Goal: Answer question/provide support

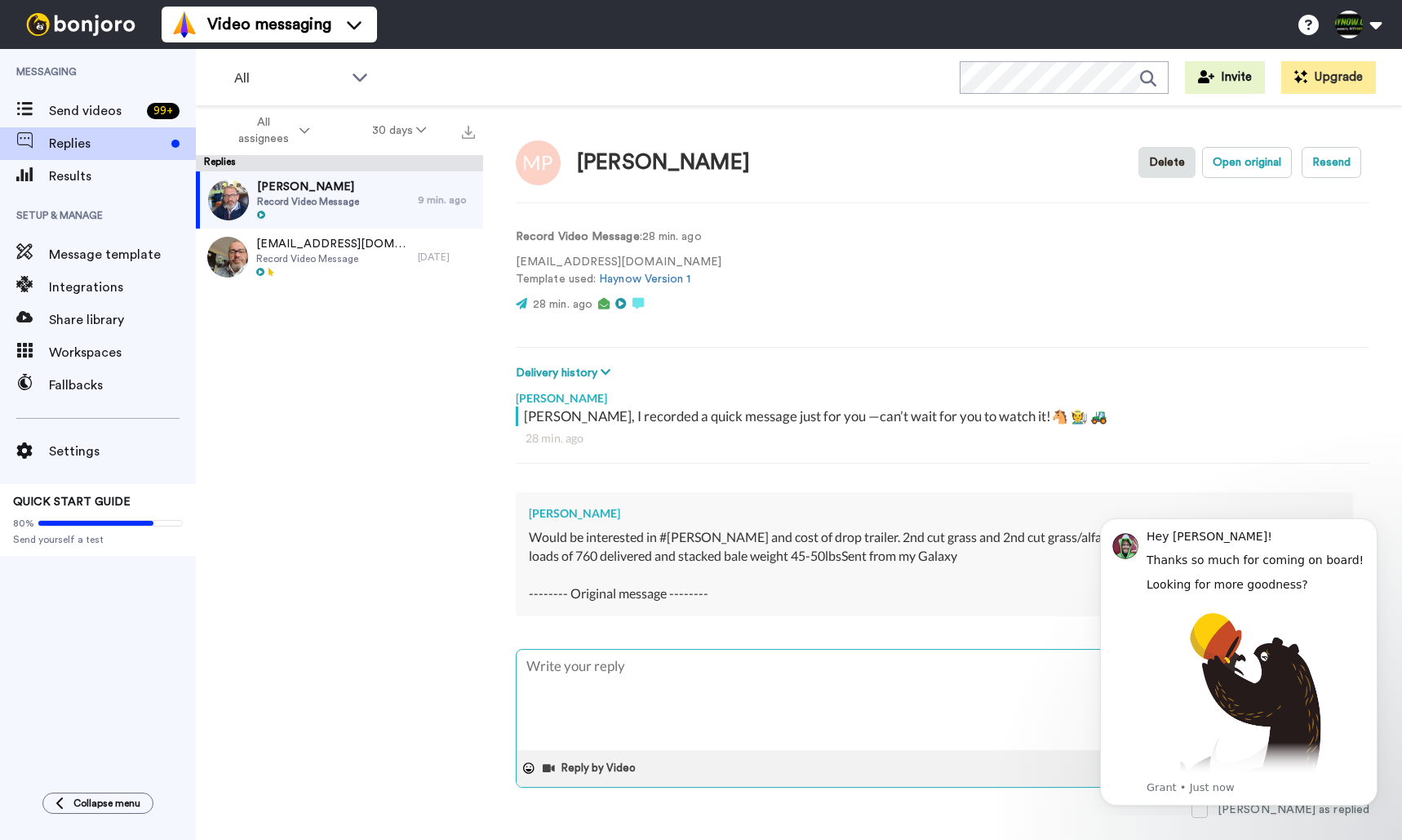
click at [823, 680] on textarea at bounding box center [942, 700] width 852 height 100
click at [1373, 526] on icon "Dismiss notification" at bounding box center [1373, 522] width 9 height 9
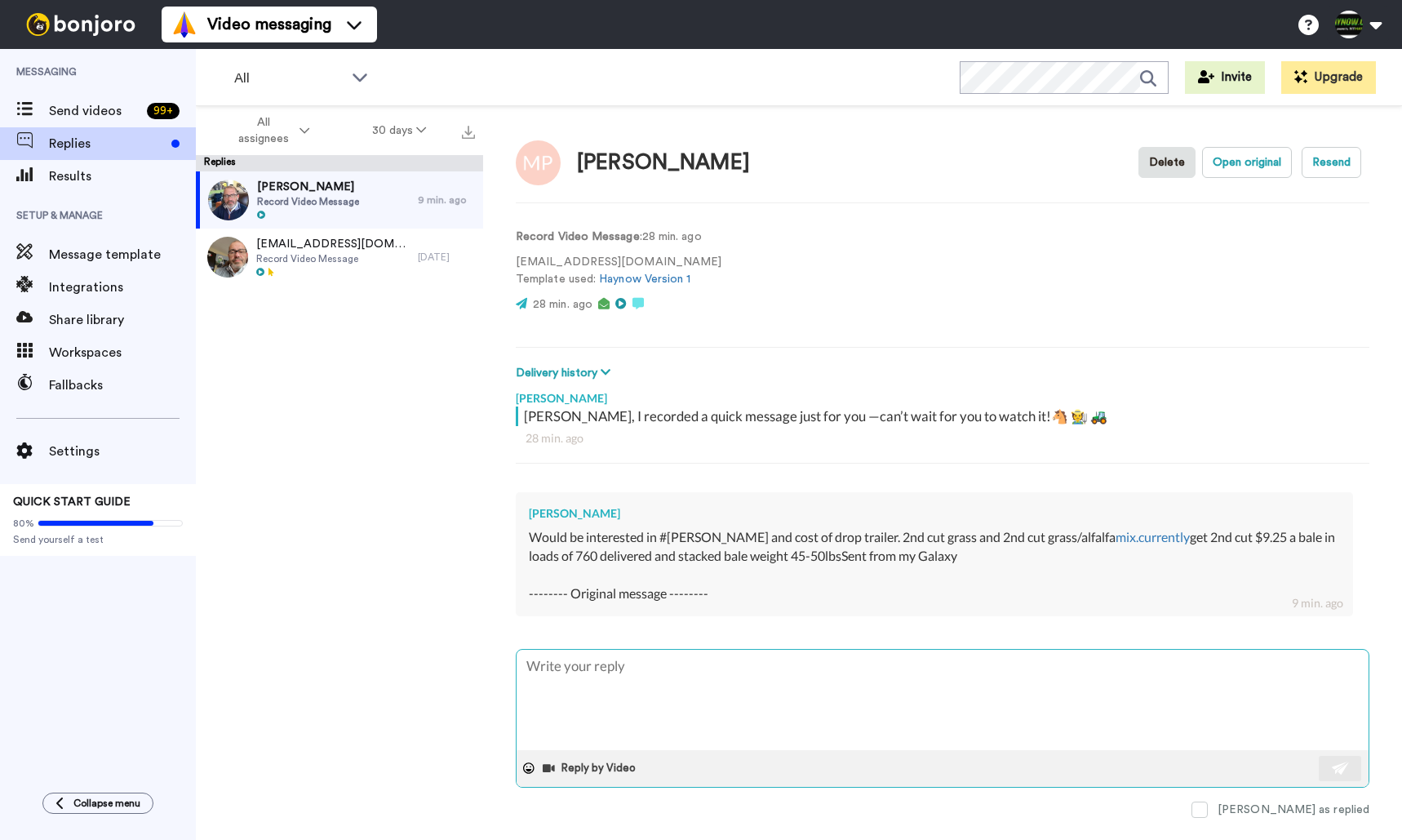
click at [782, 694] on textarea at bounding box center [942, 700] width 852 height 100
click at [779, 688] on textarea at bounding box center [942, 700] width 852 height 100
click at [315, 187] on span "[PERSON_NAME]" at bounding box center [308, 186] width 102 height 16
click at [1249, 165] on button "Open original" at bounding box center [1247, 162] width 90 height 31
type textarea "x"
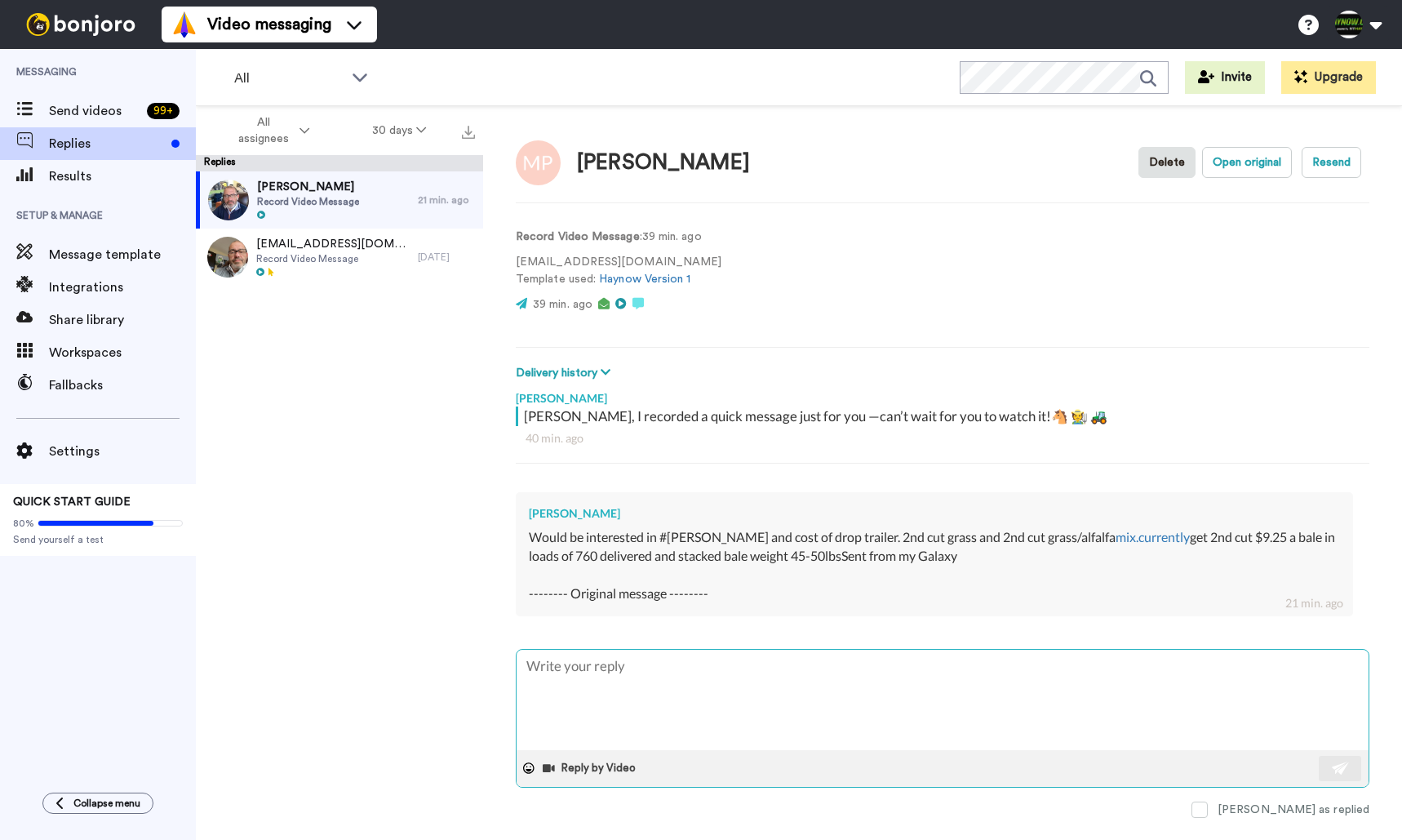
click at [687, 691] on textarea at bounding box center [942, 700] width 852 height 100
type textarea "W"
type textarea "x"
type textarea "We"
type textarea "x"
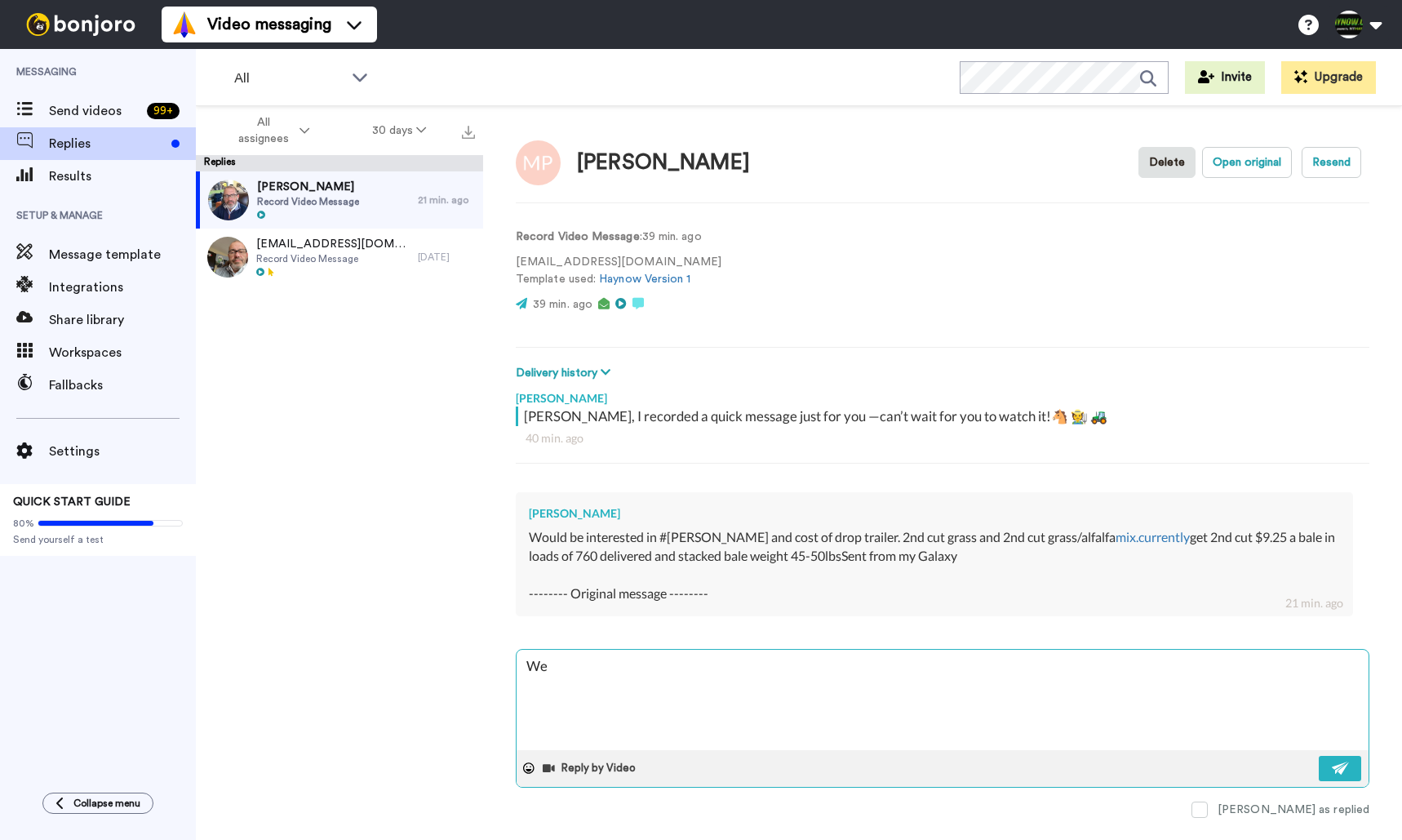
type textarea "We"
type textarea "x"
type textarea "We d"
type textarea "x"
type textarea "We do"
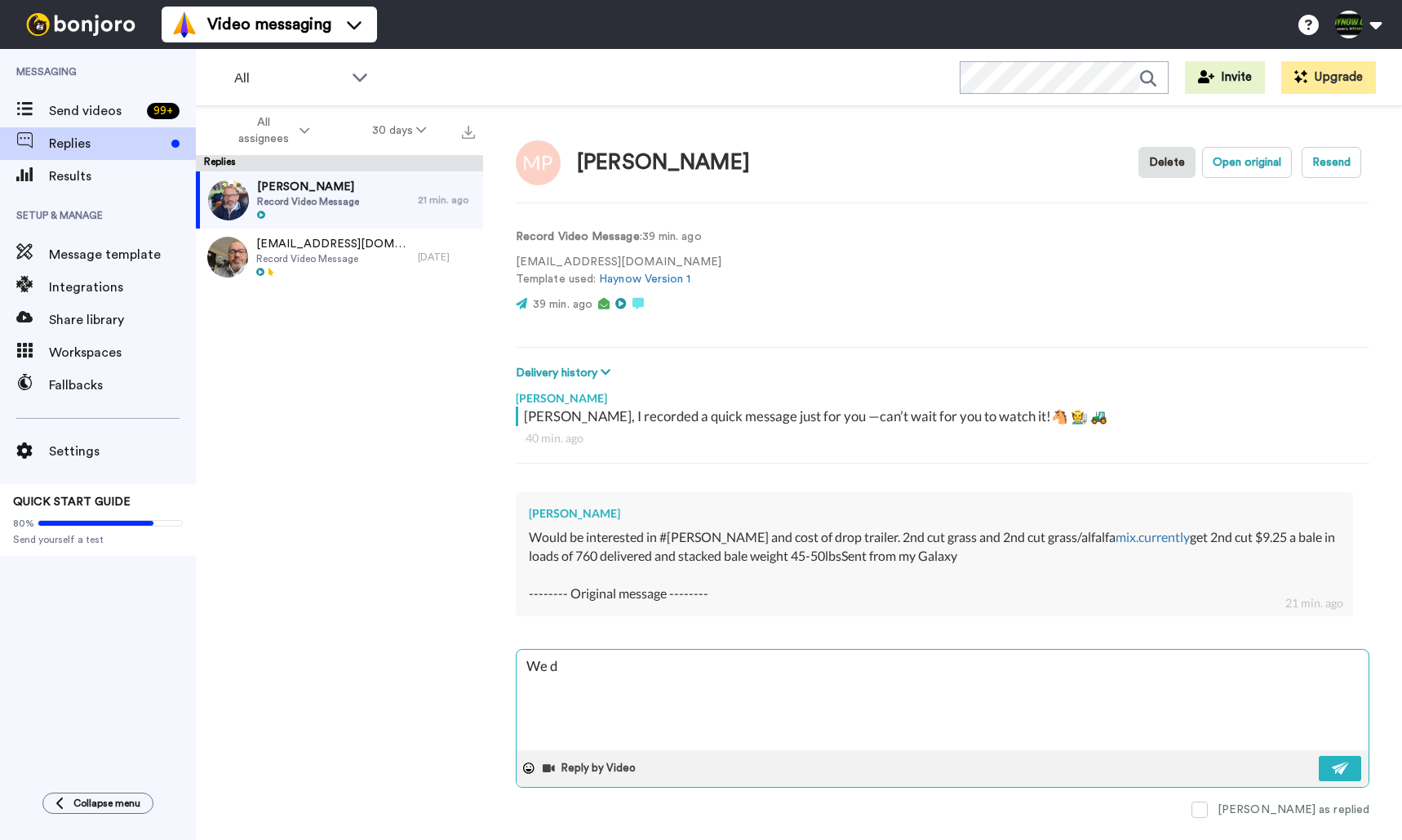
type textarea "x"
type textarea "We do"
type textarea "x"
type textarea "We do b"
type textarea "x"
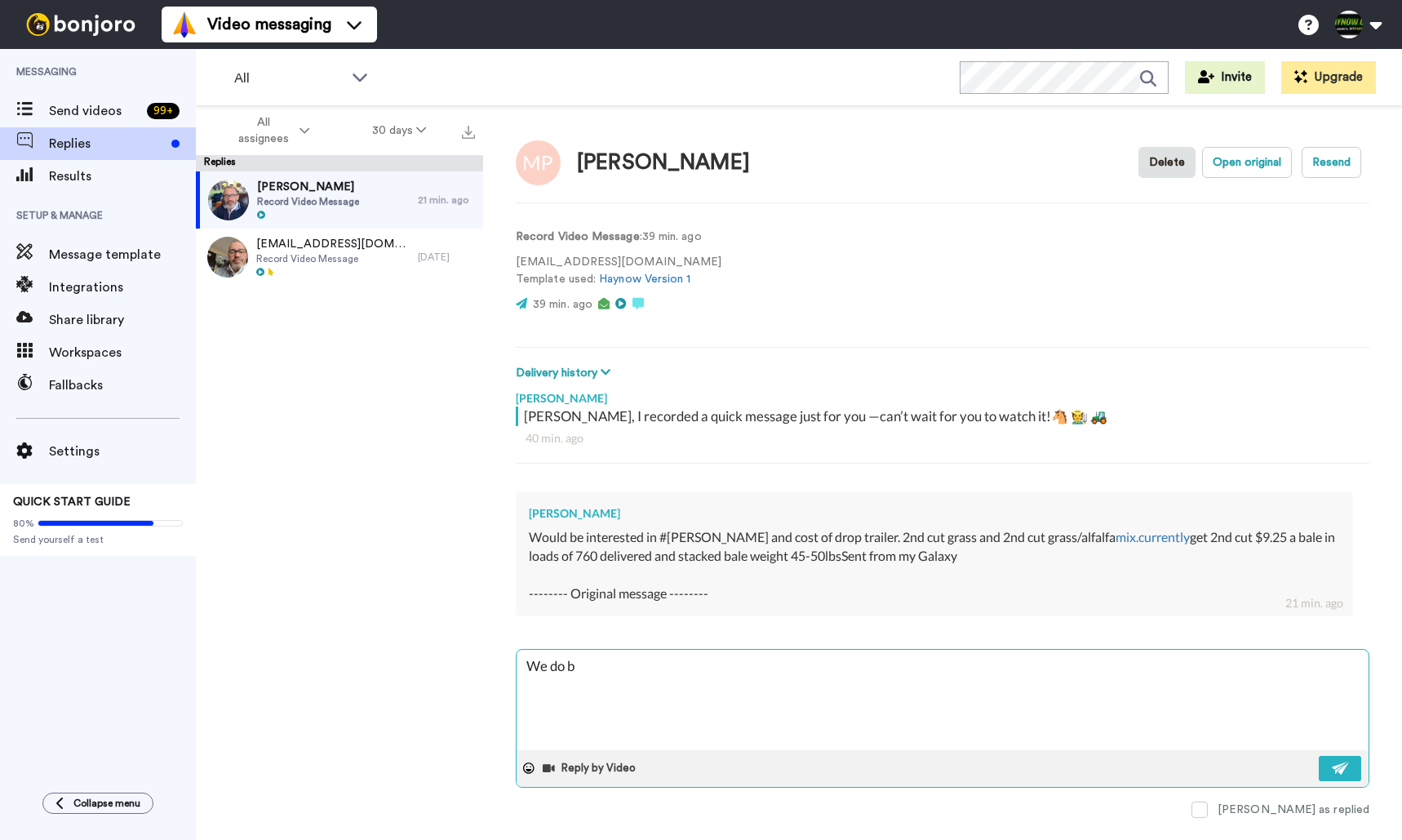
type textarea "We do bu"
type textarea "x"
type textarea "We do bul"
type textarea "x"
type textarea "We do bulk"
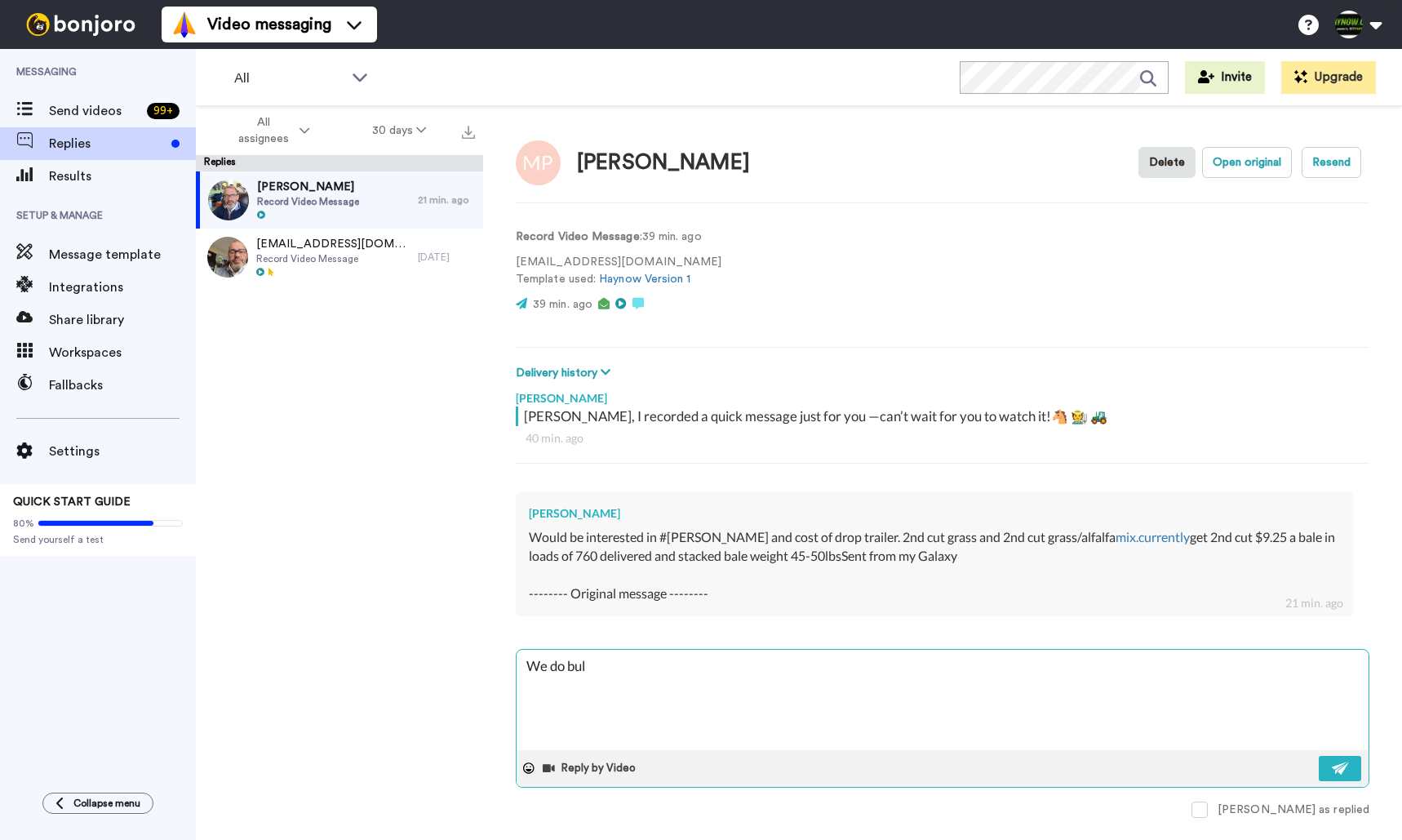
type textarea "x"
type textarea "We do bulk"
type textarea "x"
type textarea "We do bulk l"
type textarea "x"
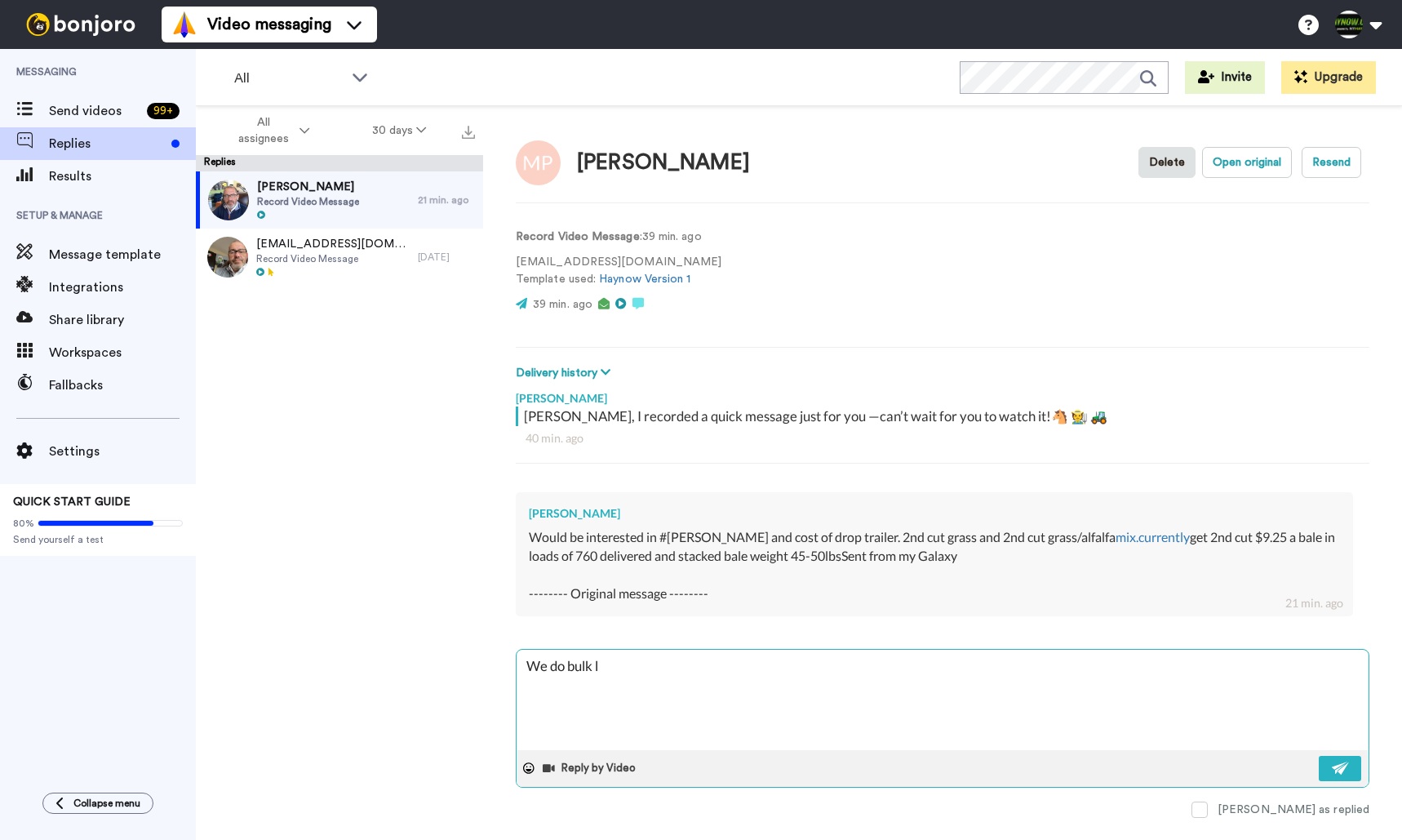
type textarea "We do bulk lo"
type textarea "x"
type textarea "We do bulk loa"
type textarea "x"
type textarea "We do bulk load"
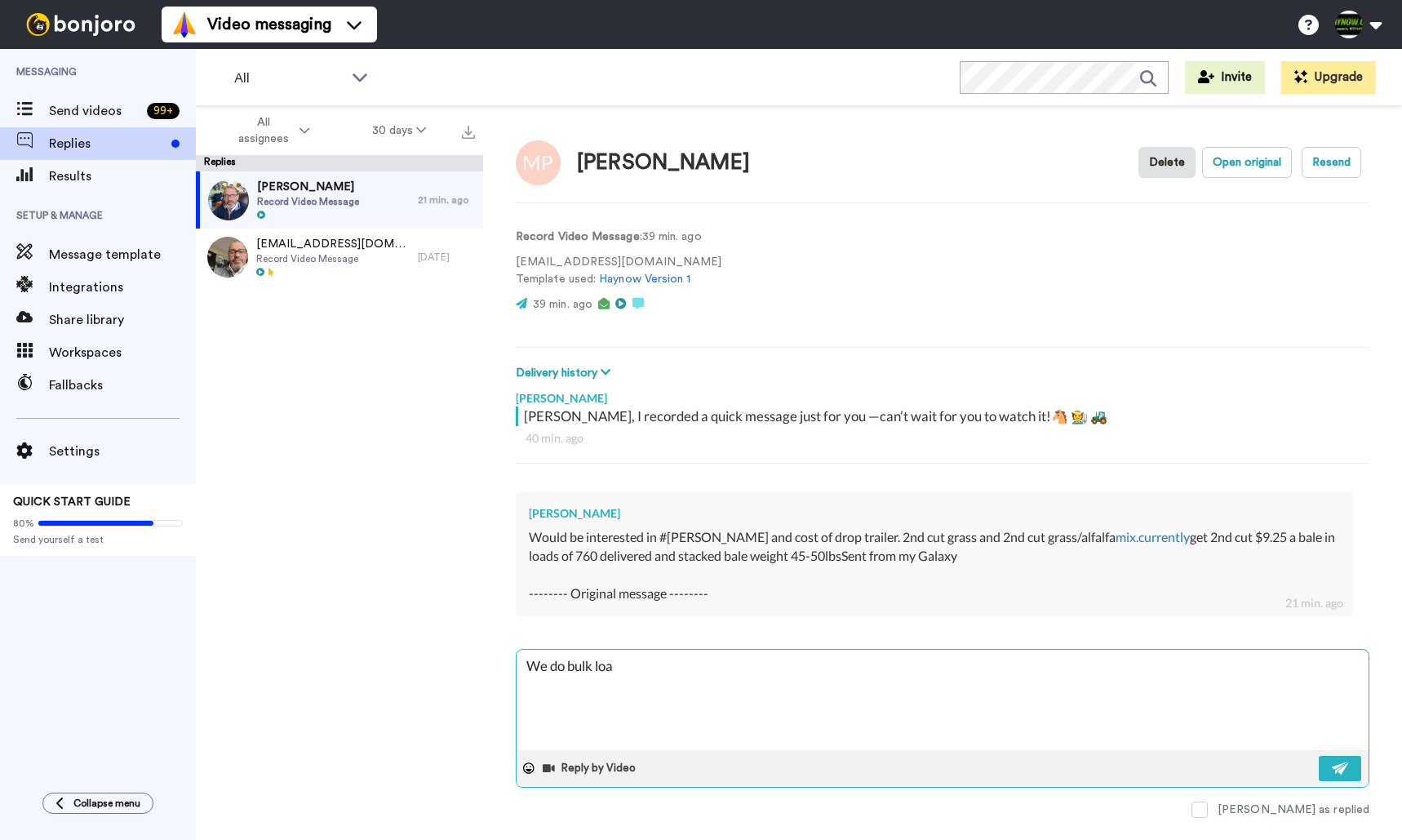
type textarea "x"
type textarea "We do bulk loads"
type textarea "x"
type textarea "We do bulk loads"
type textarea "x"
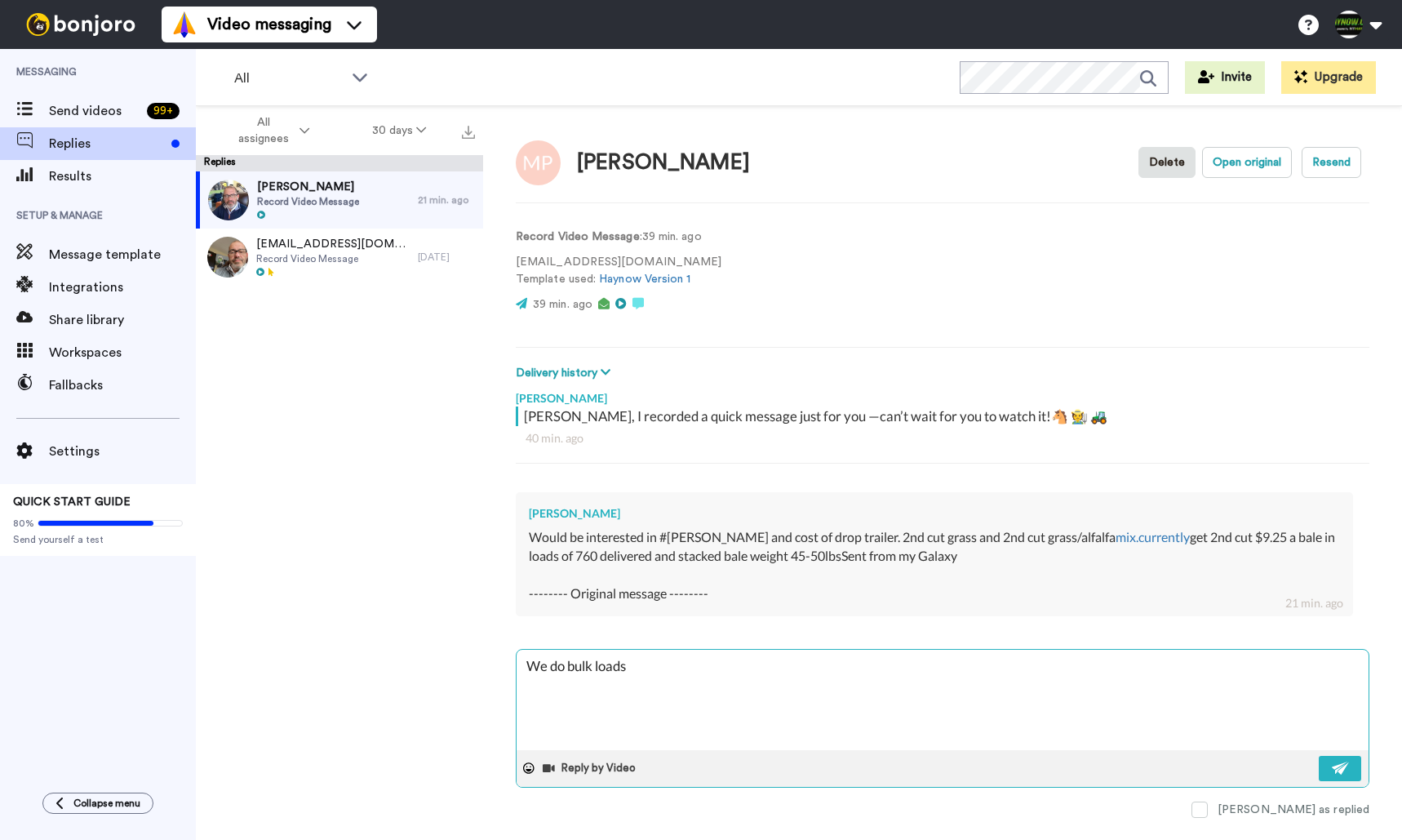
type textarea "We do bulk loads b"
type textarea "x"
type textarea "We do bulk loads by"
type textarea "x"
type textarea "We do bulk loads by"
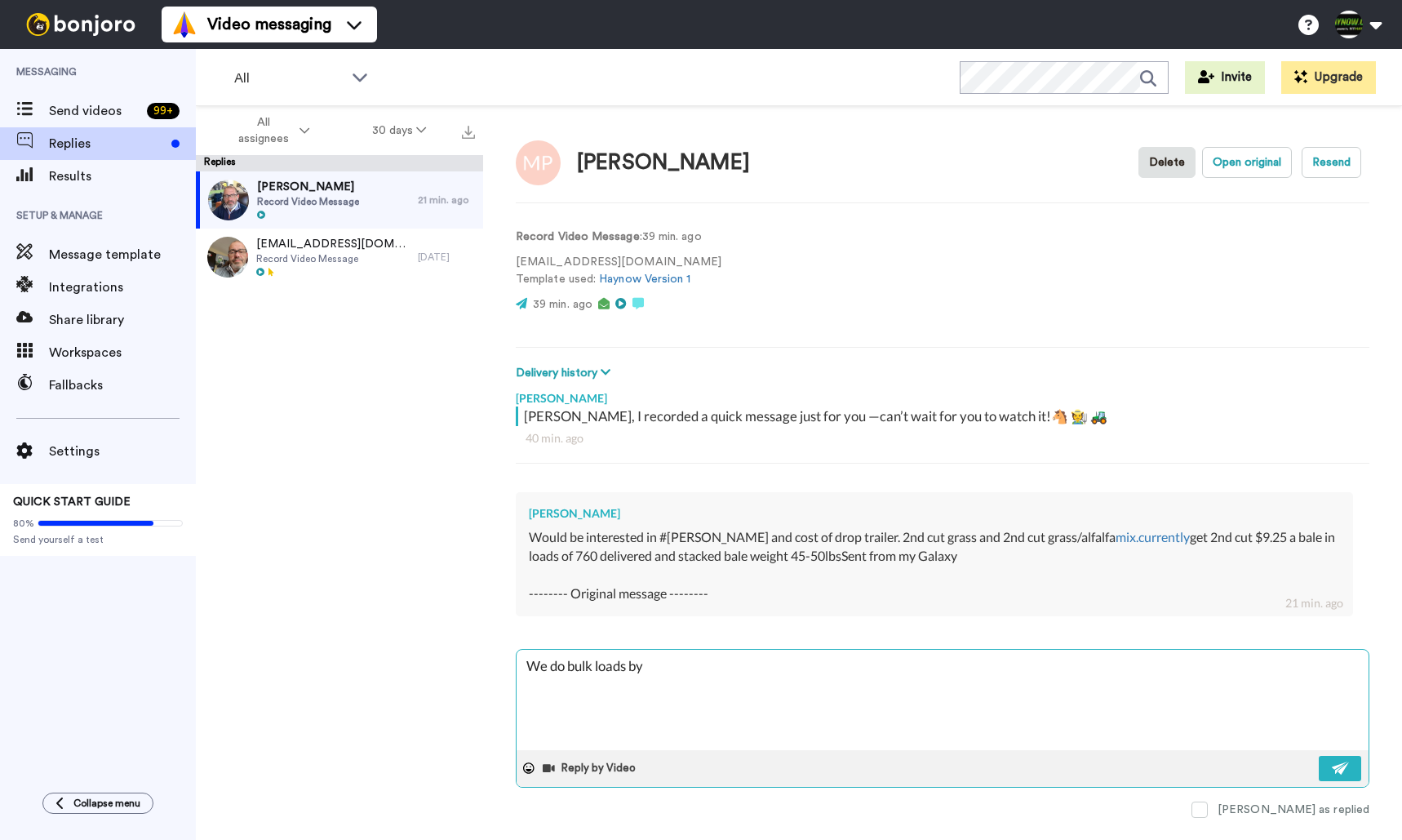
type textarea "x"
type textarea "We do bulk loads by w"
type textarea "x"
type textarea "We do bulk loads by we"
type textarea "x"
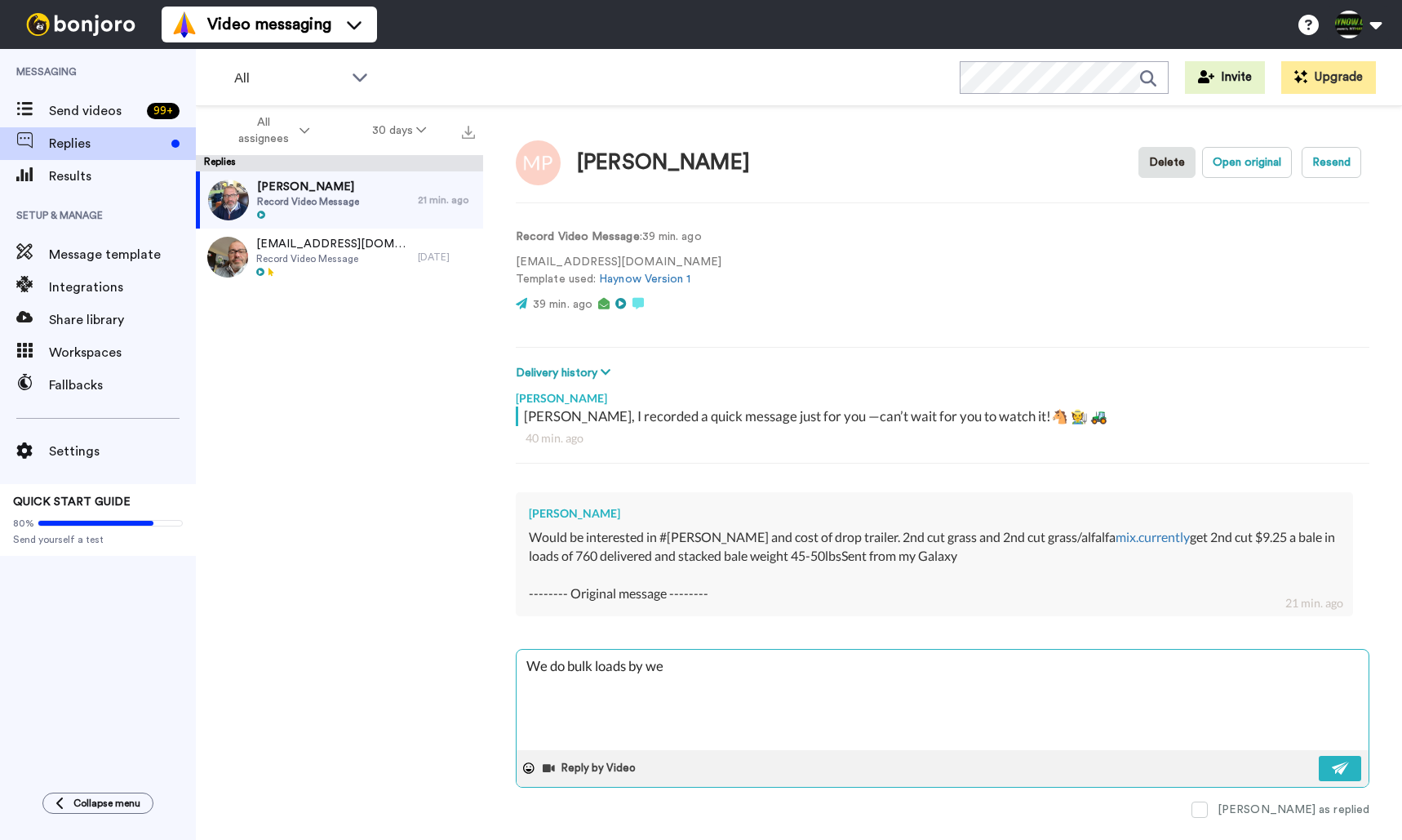
type textarea "We do bulk loads by [PERSON_NAME]"
type textarea "x"
type textarea "We do bulk loads by weig"
type textarea "x"
type textarea "We do bulk loads by weigh"
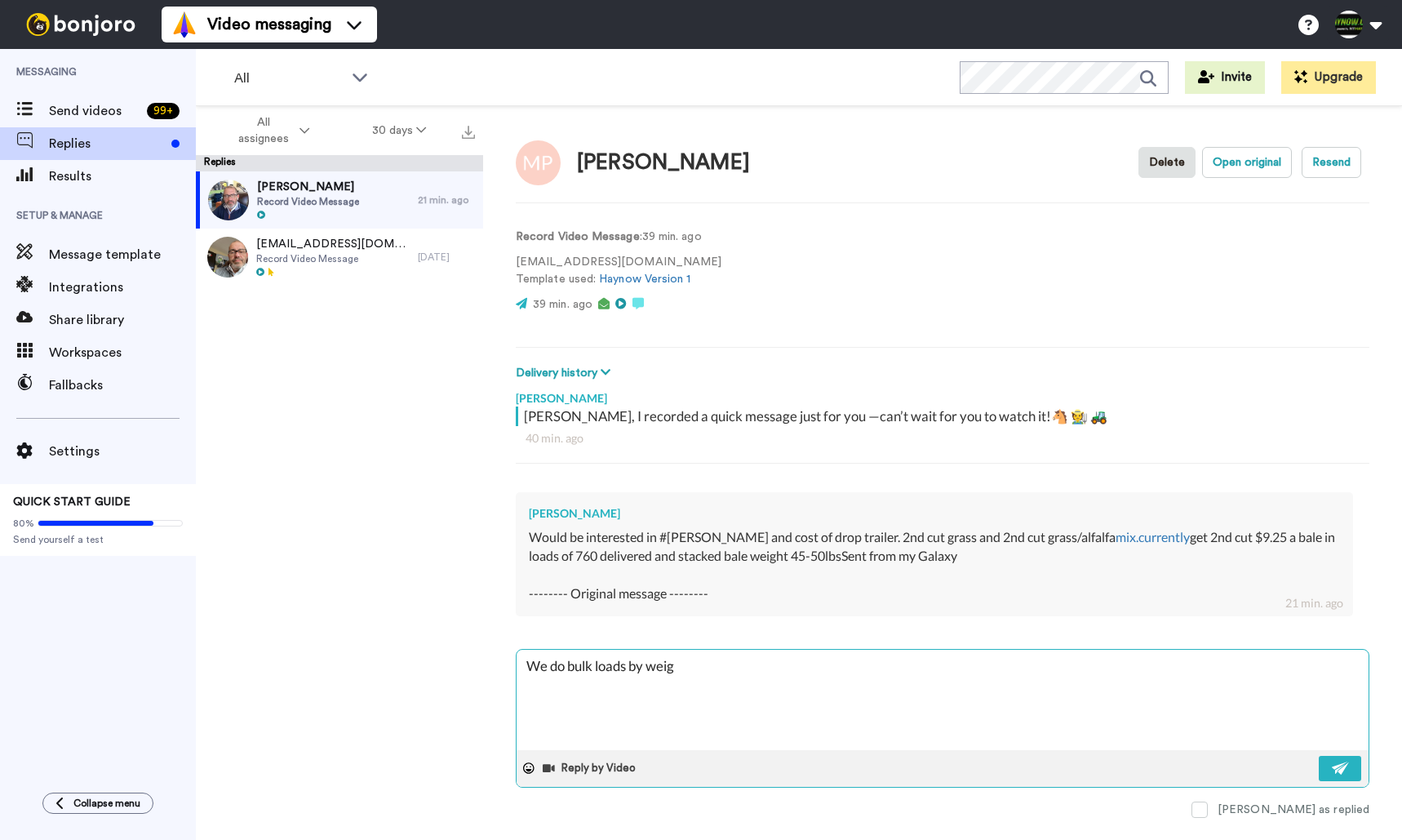
type textarea "x"
type textarea "We do bulk loads by weight"
type textarea "x"
type textarea "We do bulk loads by weight,"
type textarea "x"
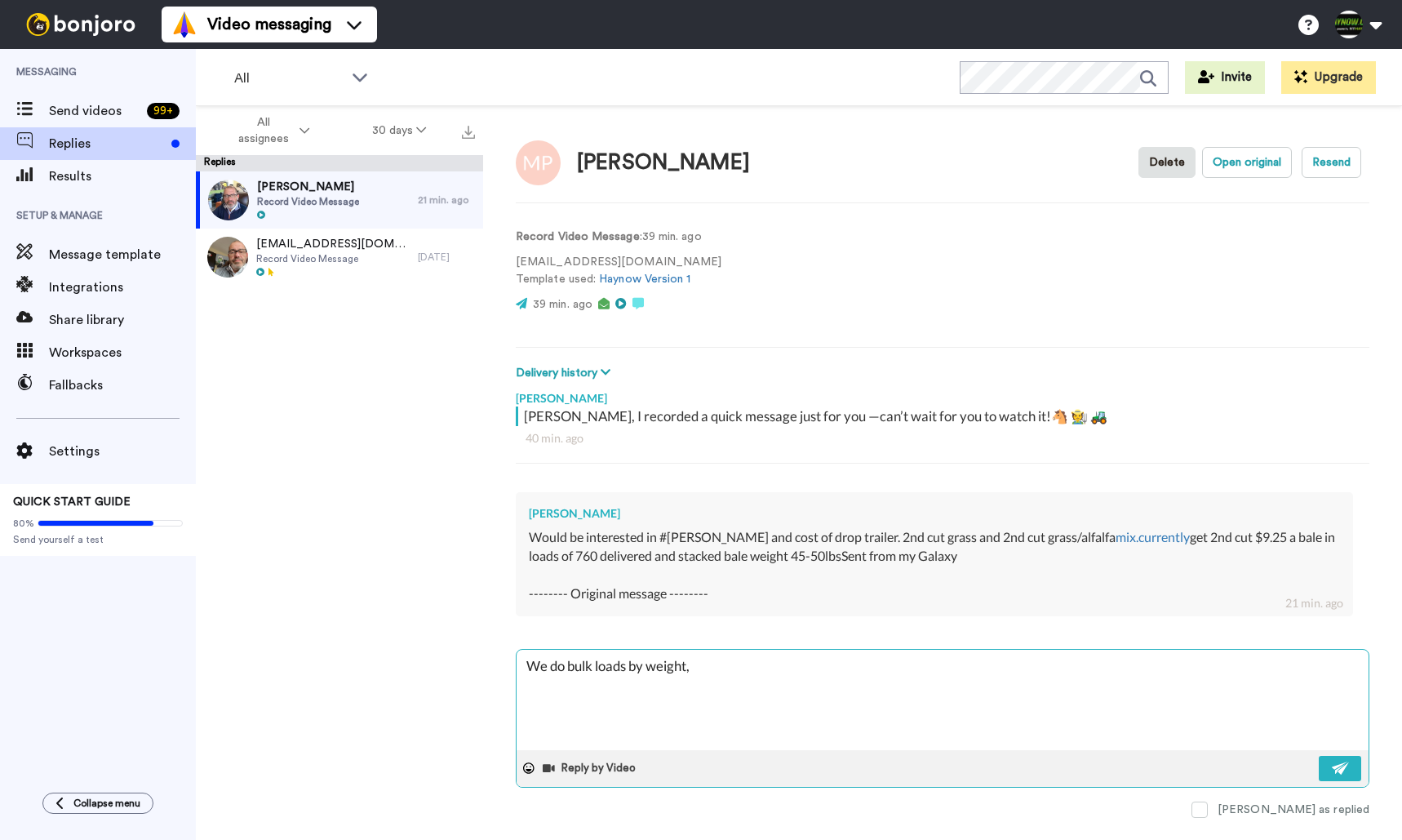
type textarea "We do bulk loads by weight,"
type textarea "x"
type textarea "We do bulk loads by weight, $"
type textarea "x"
type textarea "We do bulk loads by weight, $4"
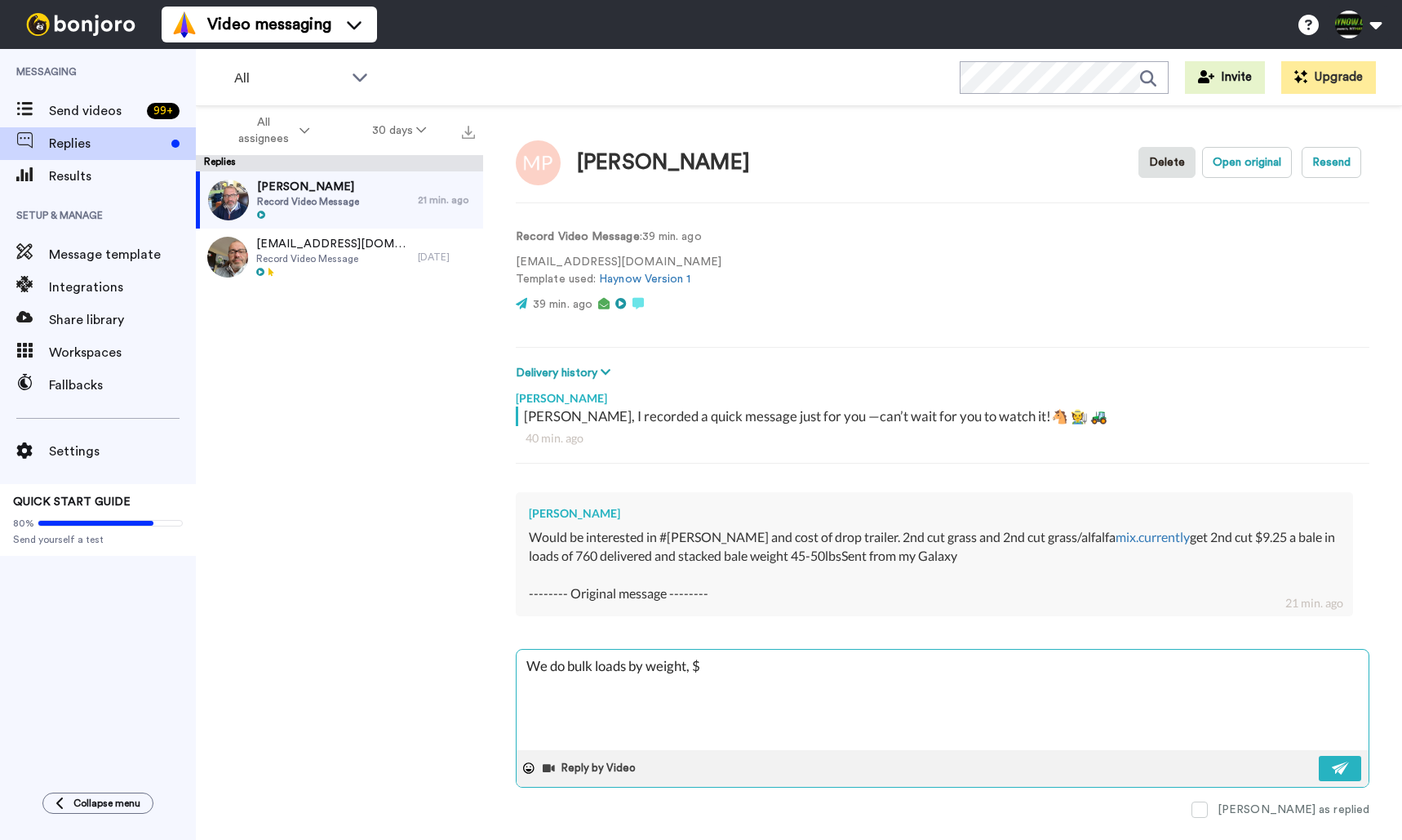
type textarea "x"
type textarea "We do bulk loads by weight, $47"
type textarea "x"
type textarea "We do bulk loads by weight, $475"
type textarea "x"
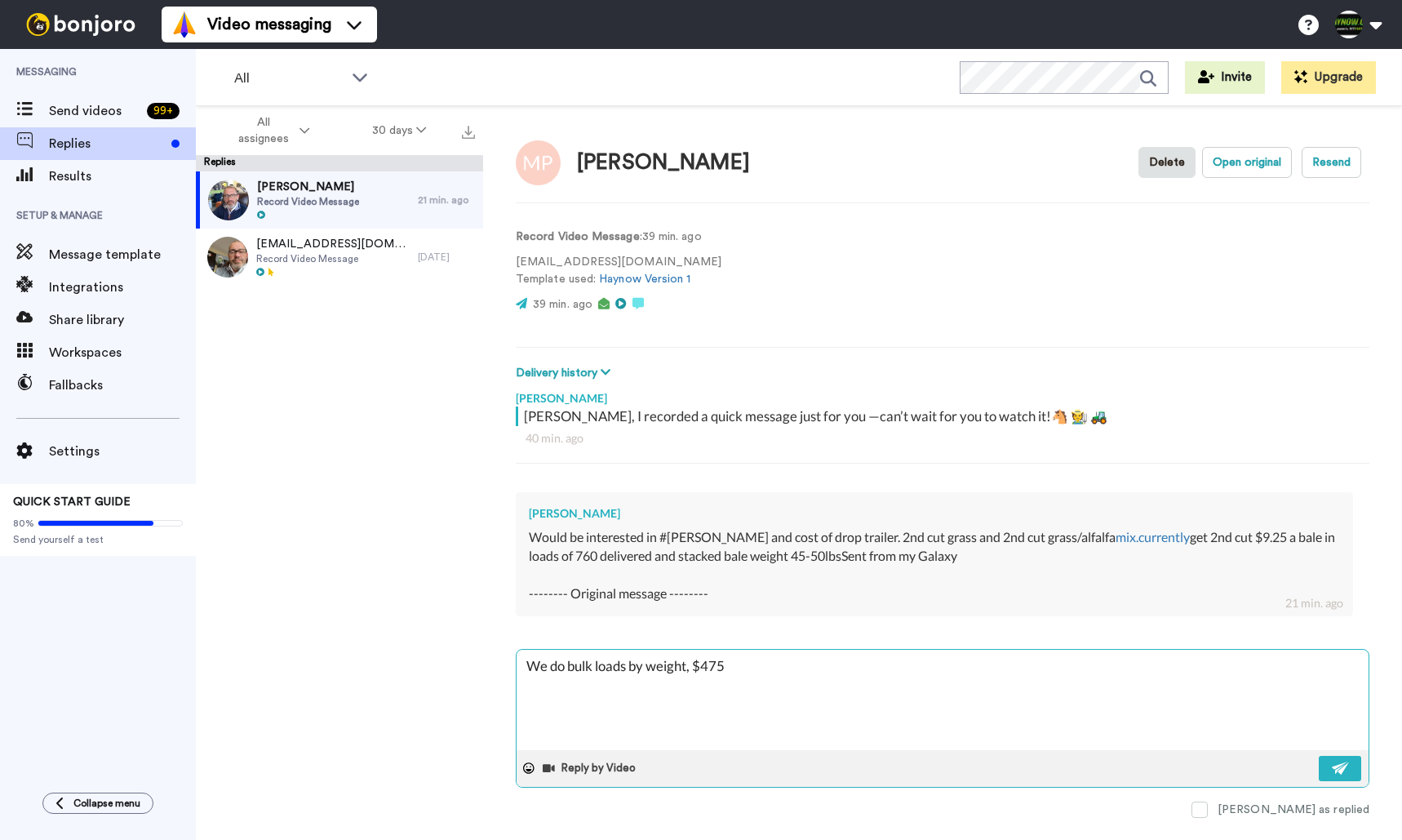
type textarea "We do bulk loads by weight, $475/"
type textarea "x"
type textarea "We do bulk loads by weight, $475/t"
type textarea "x"
type textarea "We do bulk loads by weight, $475/to"
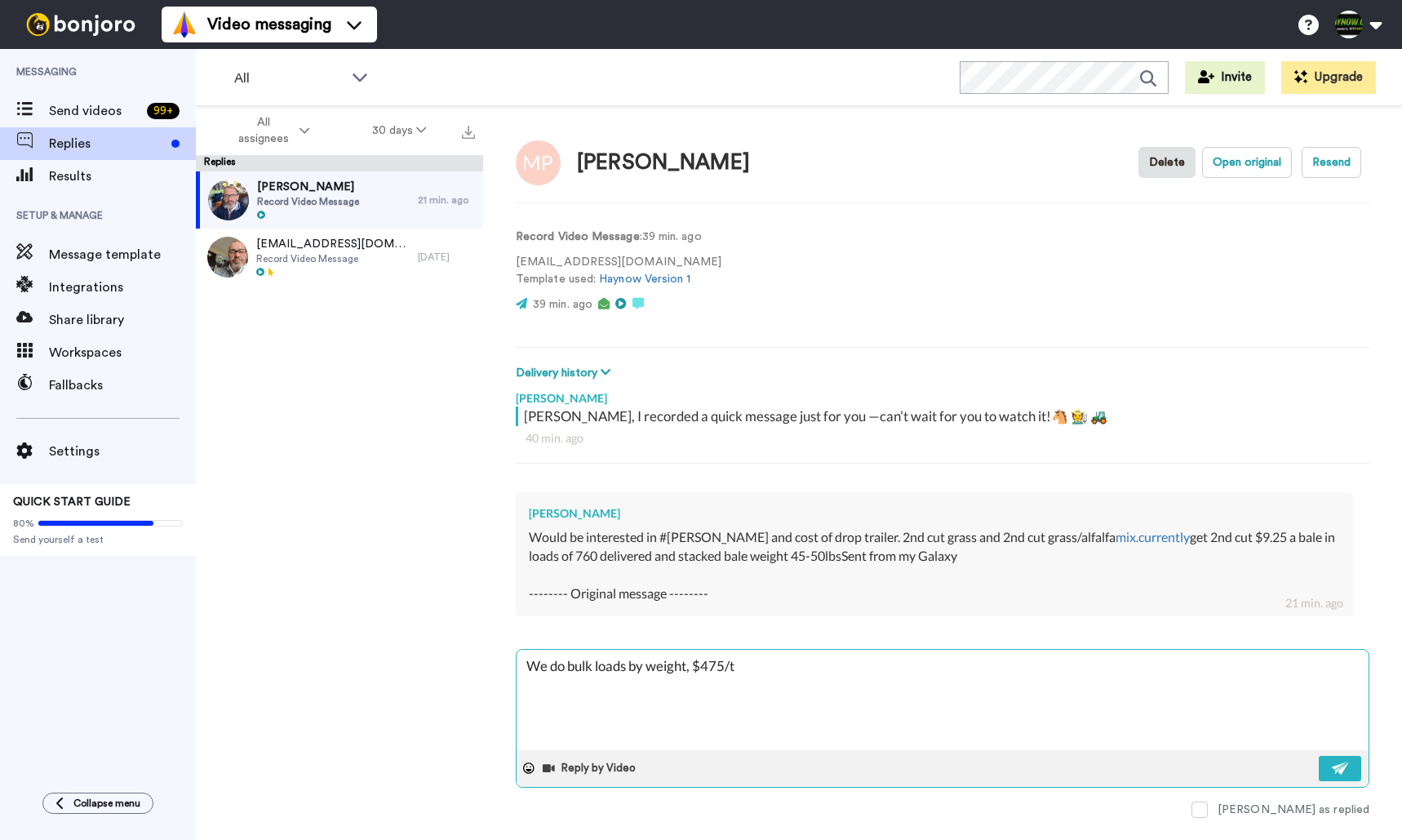
type textarea "x"
type textarea "We do bulk loads by weight, $475/ton"
type textarea "x"
type textarea "We do bulk loads by weight, $475/ton,"
type textarea "x"
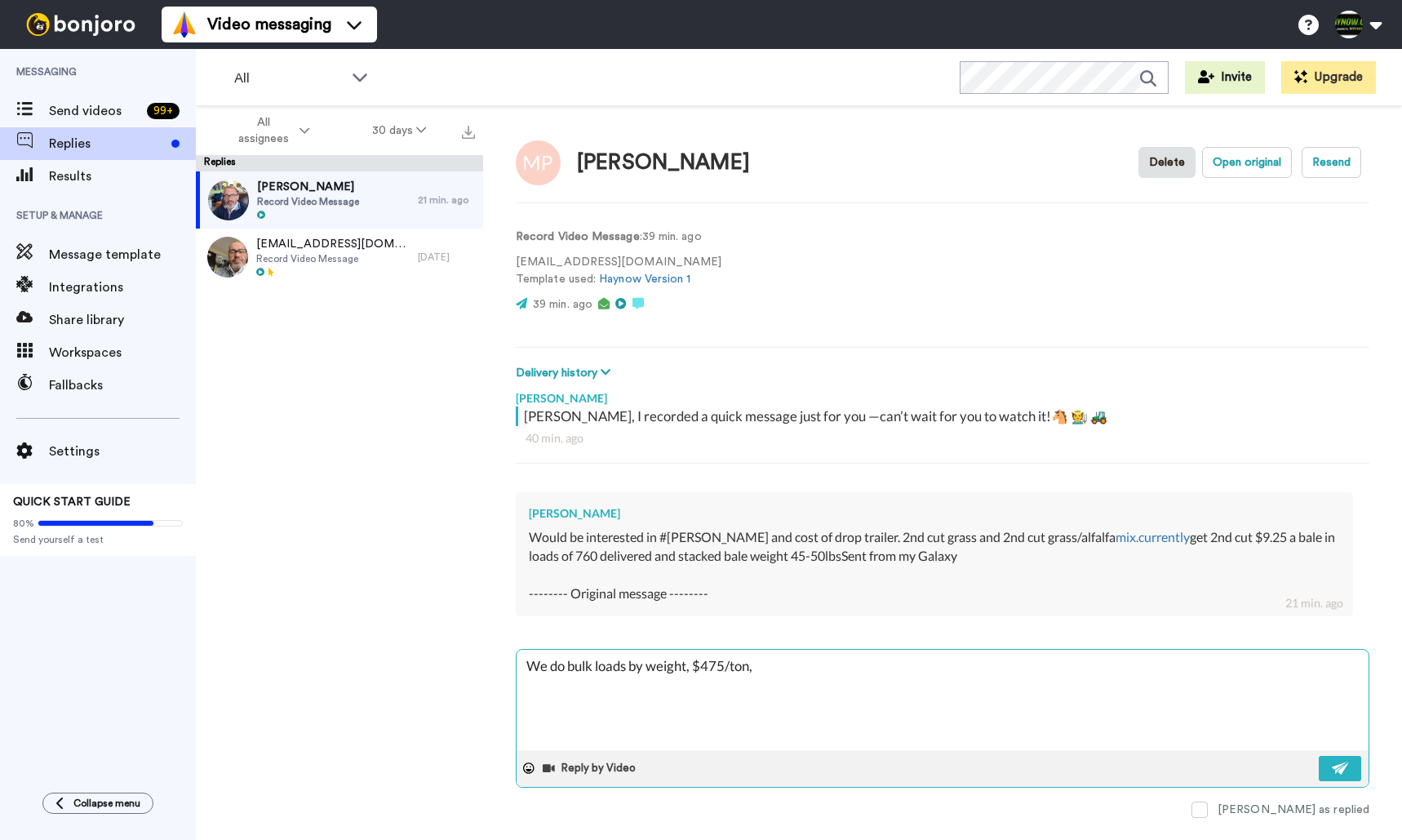
type textarea "We do bulk loads by weight, $475/ton,"
type textarea "x"
type textarea "We do bulk loads by weight, $475/ton, 4"
type textarea "x"
type textarea "We do bulk loads by weight, $475/ton, 43"
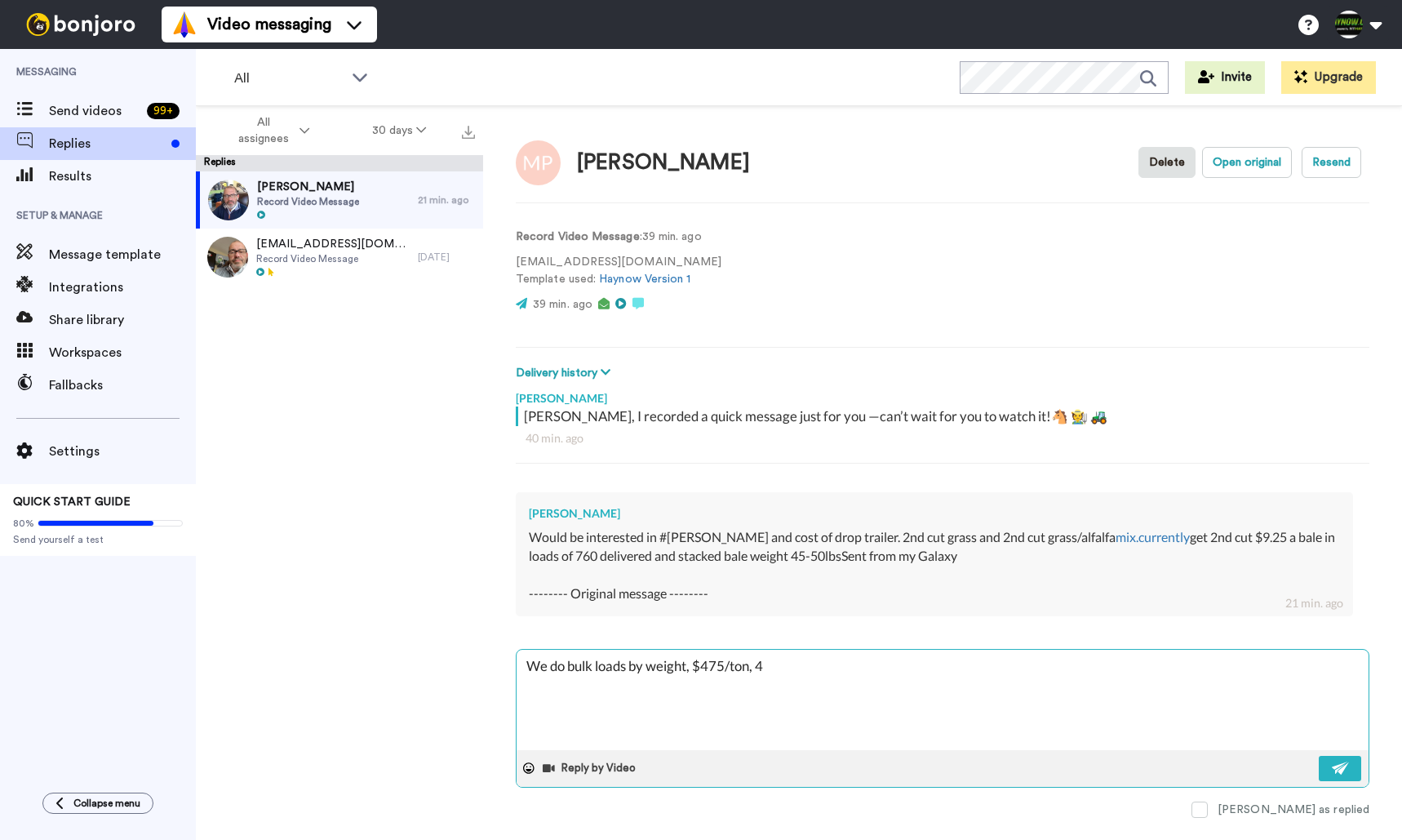
type textarea "x"
type textarea "We do bulk loads by weight, $475/ton, 43l"
type textarea "x"
type textarea "We do bulk loads by weight, $475/ton, 43lb"
type textarea "x"
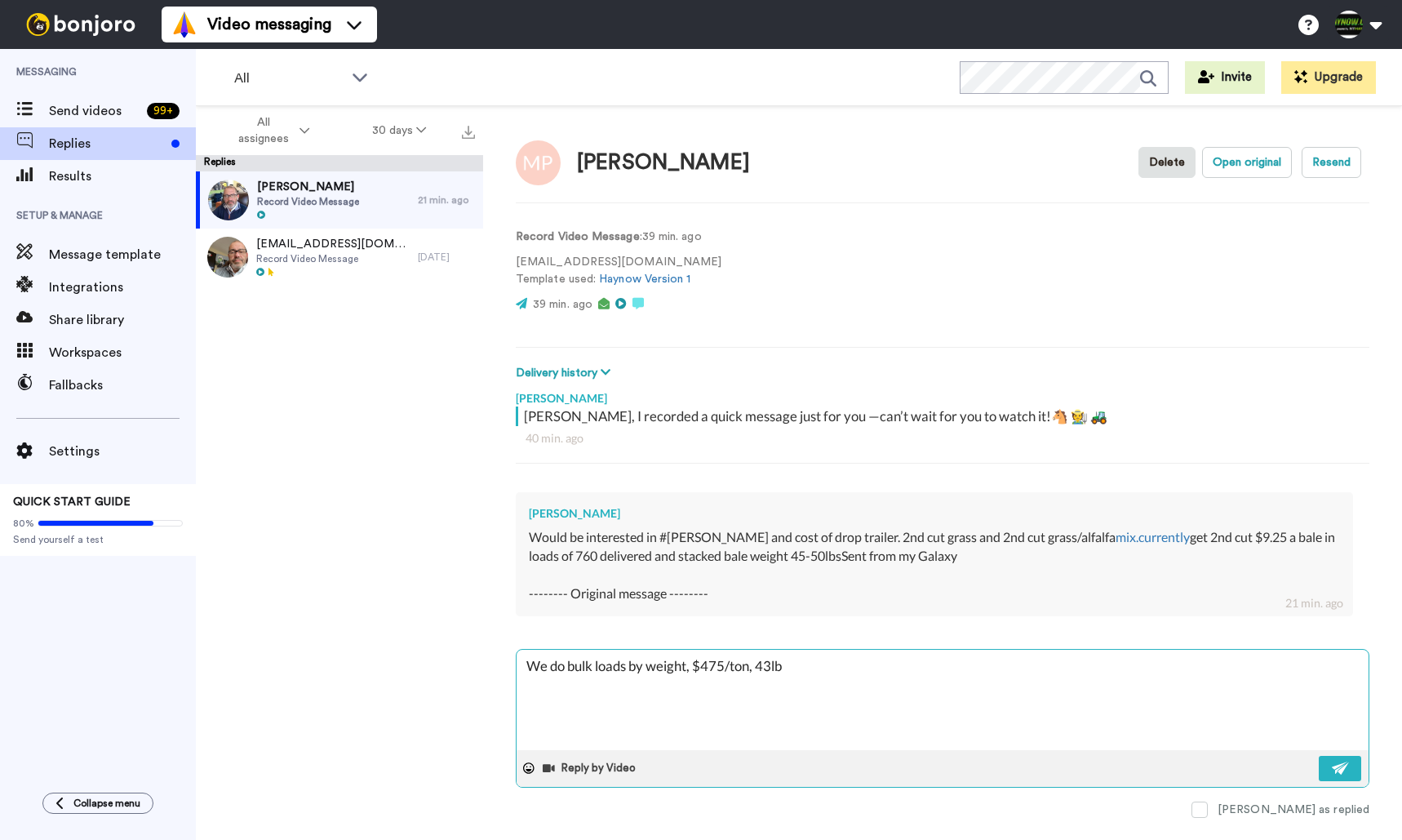
type textarea "We do bulk loads by weight, $475/ton, 43lb"
type textarea "x"
type textarea "We do bulk loads by weight, $475/ton, 43lb b"
type textarea "x"
type textarea "We do bulk loads by weight, $475/ton, 43lb ba"
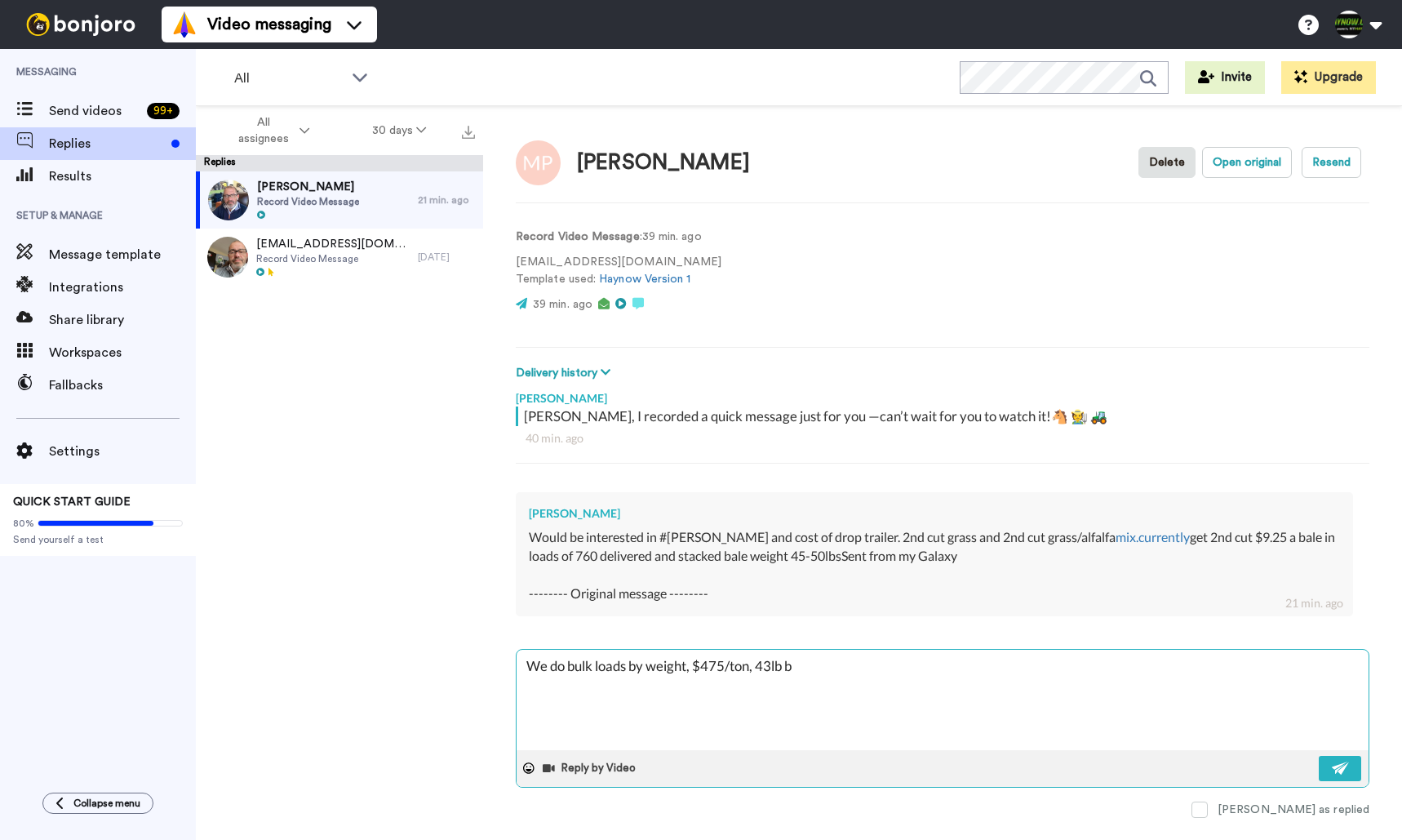
type textarea "x"
type textarea "We do bulk loads by weight, $475/ton, 43lb [MEDICAL_DATA]"
type textarea "x"
type textarea "We do bulk loads by weight, $475/ton, 43lb bale"
type textarea "x"
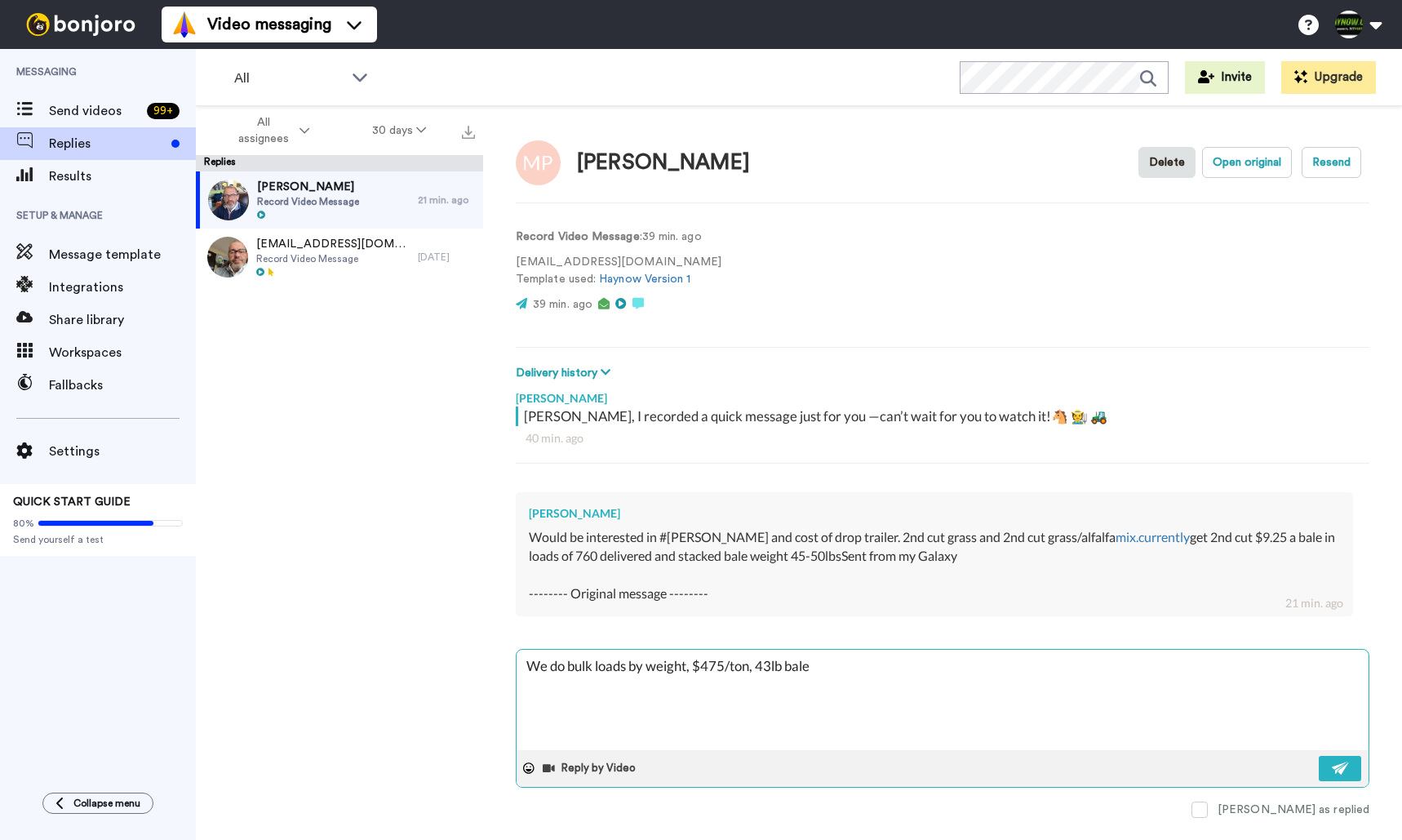
type textarea "We do bulk loads by weight, $475/ton, 43lb bale"
type textarea "x"
type textarea "We do bulk loads by weight, $475/ton, 43lb bale w"
type textarea "x"
type textarea "We do bulk loads by weight, $475/ton, 43lb bale wo"
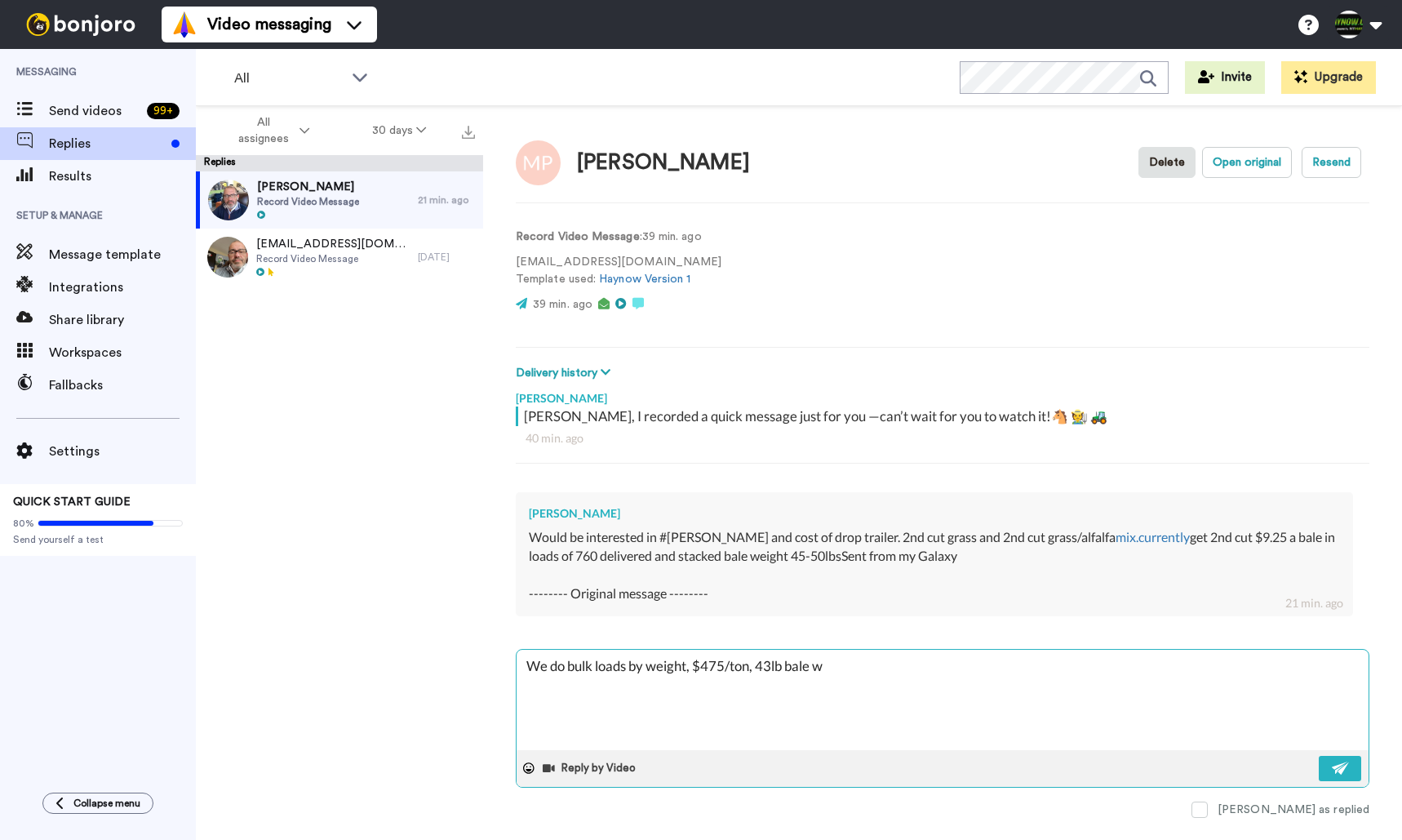
type textarea "x"
type textarea "We do bulk loads by weight, $475/ton, 43lb bale wou"
type textarea "x"
type textarea "We do bulk loads by weight, $475/ton, 43lb bale woul"
type textarea "x"
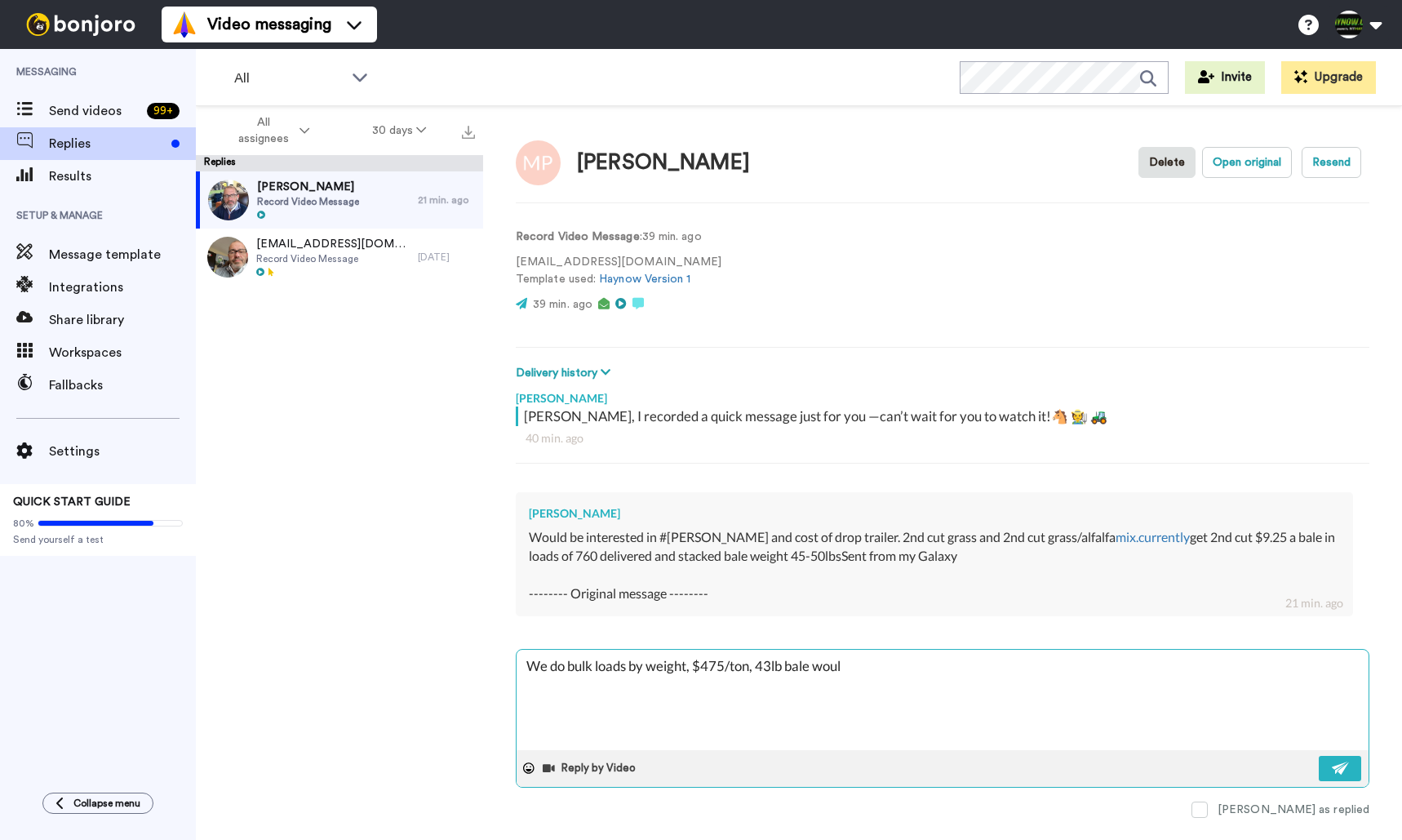
type textarea "We do bulk loads by weight, $475/ton, 43lb bale would"
type textarea "x"
type textarea "We do bulk loads by weight, $475/ton, 43lb bale would"
type textarea "x"
type textarea "We do bulk loads by weight, $475/ton, 43lb bale would b"
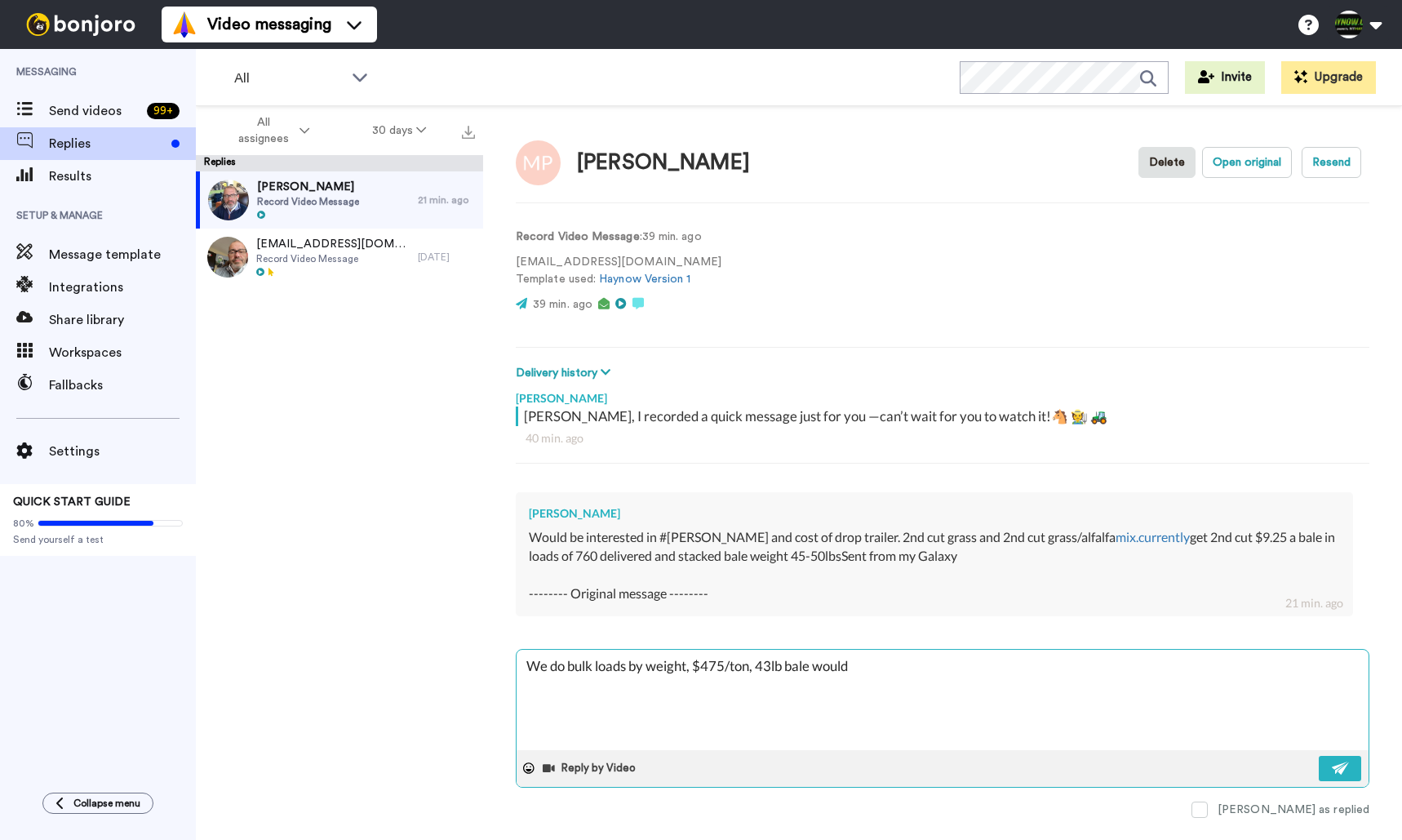
type textarea "x"
type textarea "We do bulk loads by weight, $475/ton, 43lb bale would be"
type textarea "x"
type textarea "We do bulk loads by weight, $475/ton, 43lb bale would be"
type textarea "x"
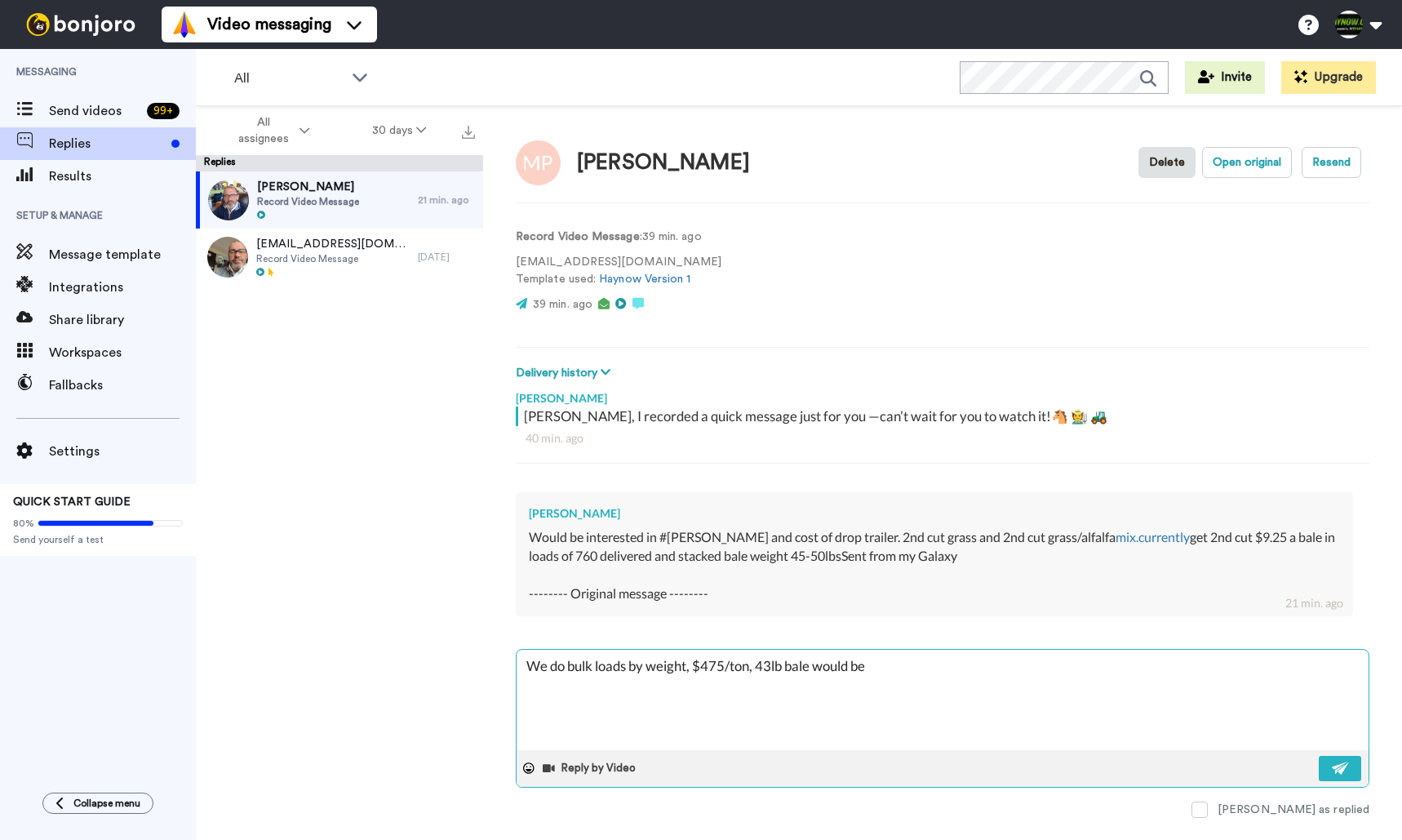
type textarea "We do bulk loads by weight, $475/ton, 43lb bale would be $"
type textarea "x"
type textarea "We do bulk loads by weight, $475/ton, 43lb bale would be $1"
type textarea "x"
type textarea "We do bulk loads by weight, $475/ton, 43lb bale would be $10"
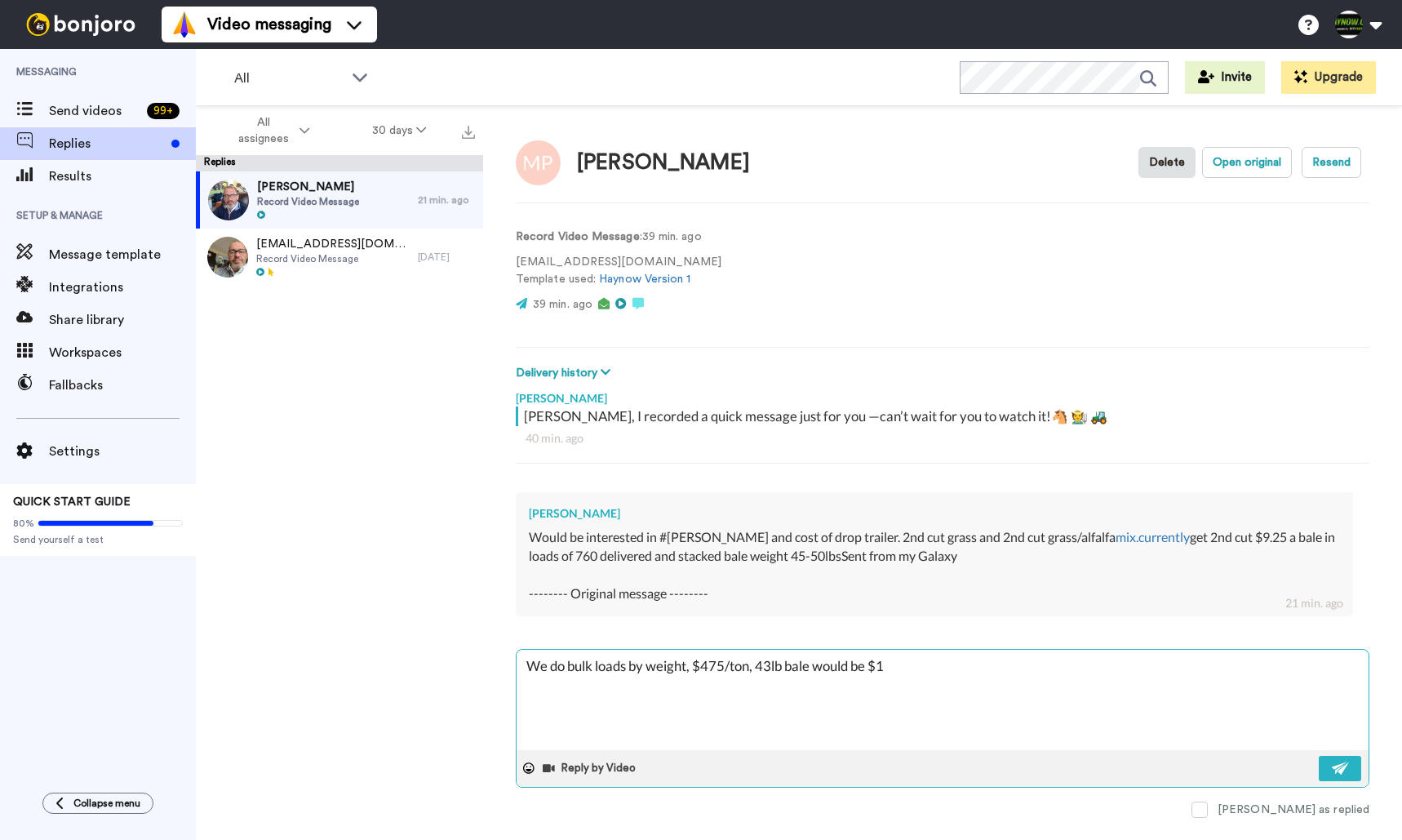
type textarea "x"
type textarea "We do bulk loads by weight, $475/ton, 43lb bale would be $10."
type textarea "x"
type textarea "We do bulk loads by weight, $475/ton, 43lb bale would be $10.2"
type textarea "x"
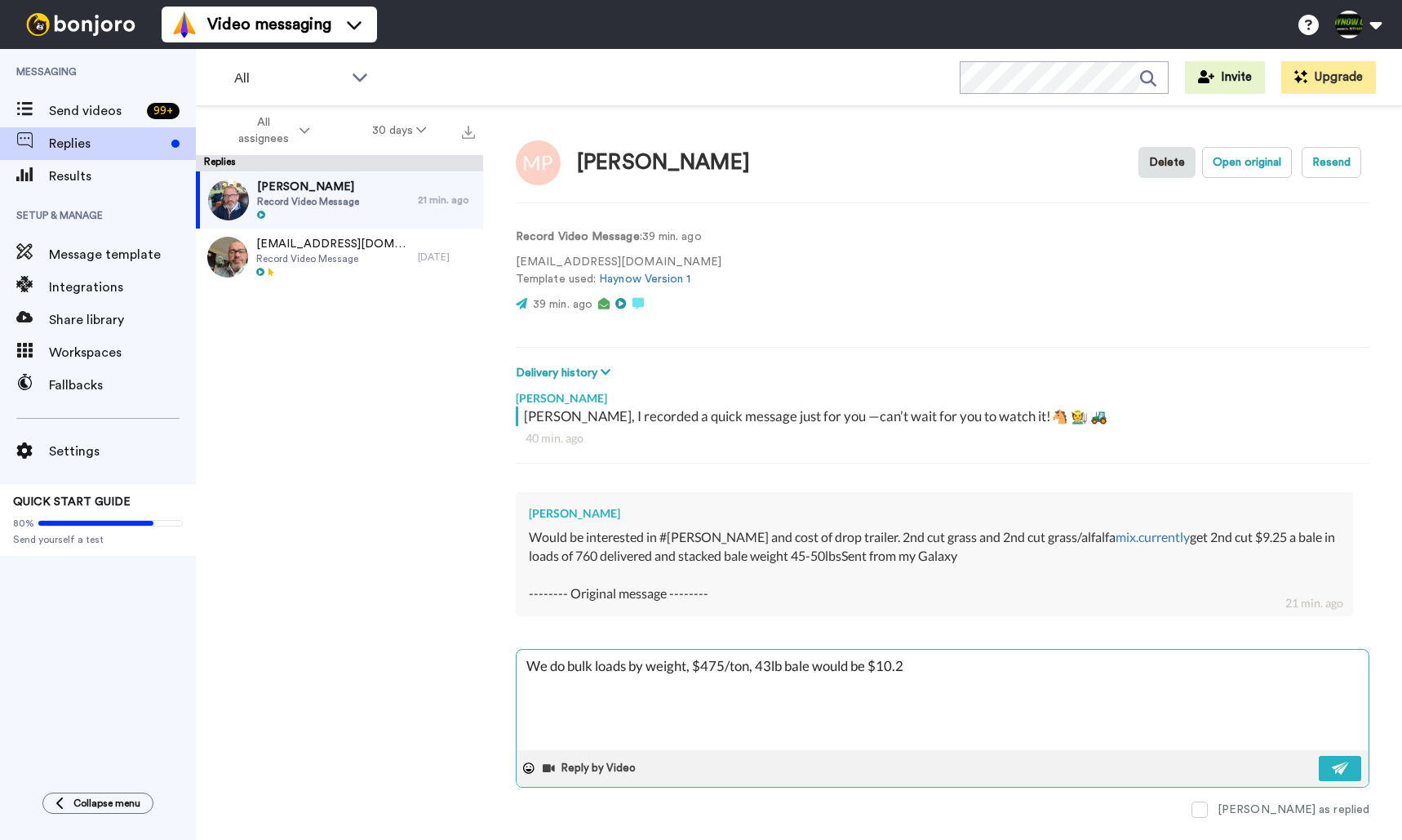
type textarea "We do bulk loads by weight, $475/ton, 43lb bale would be $10.21"
type textarea "x"
type textarea "We do bulk loads by weight, $475/ton, 43lb bale would be $10.21/"
type textarea "x"
type textarea "We do bulk loads by weight, $475/ton, 43lb bale would be $10.21/b"
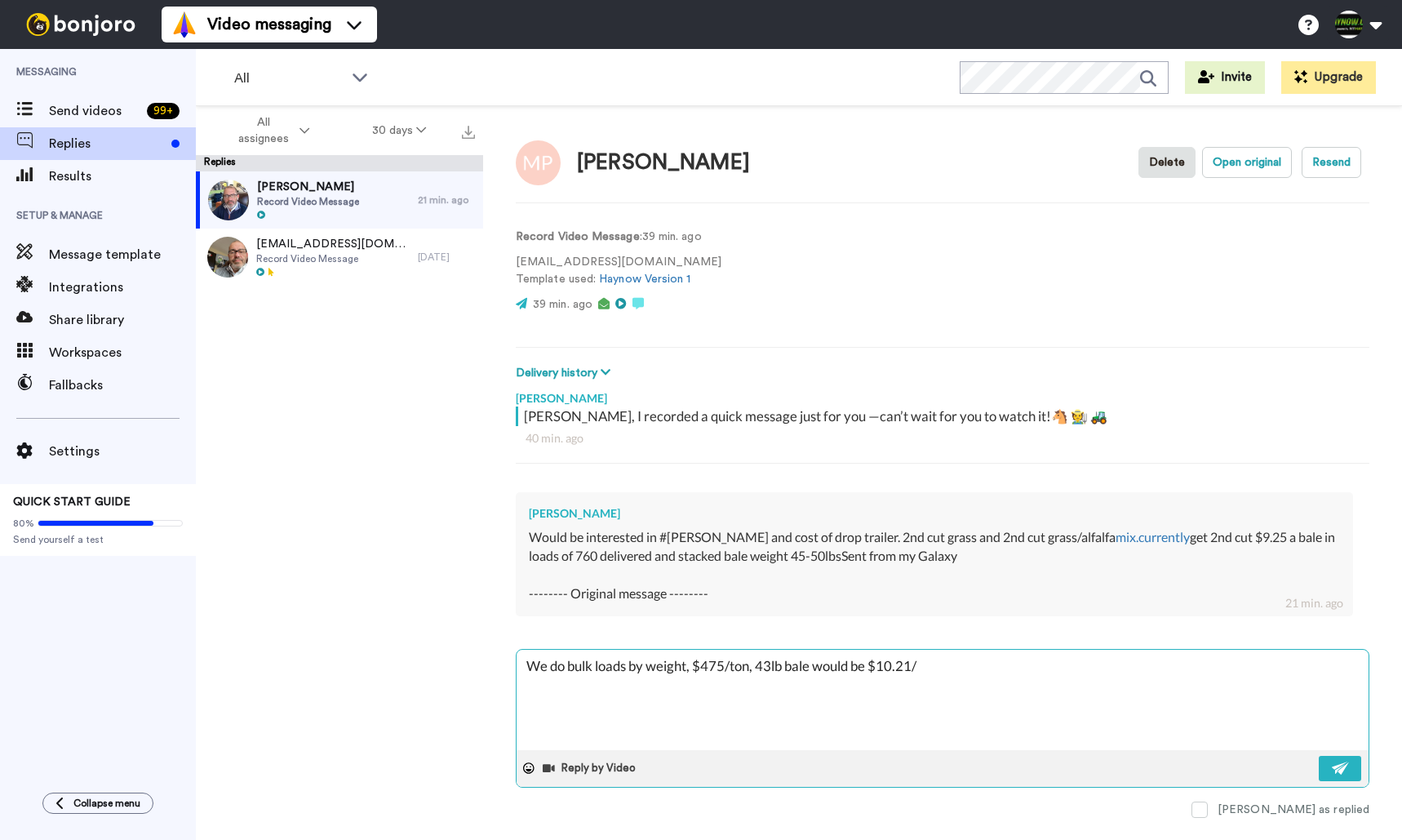
type textarea "x"
type textarea "We do bulk loads by weight, $475/ton, 43lb bale would be $10.21/ba"
type textarea "x"
type textarea "We do bulk loads by weight, $475/ton, 43lb bale would be $10.21/bal"
type textarea "x"
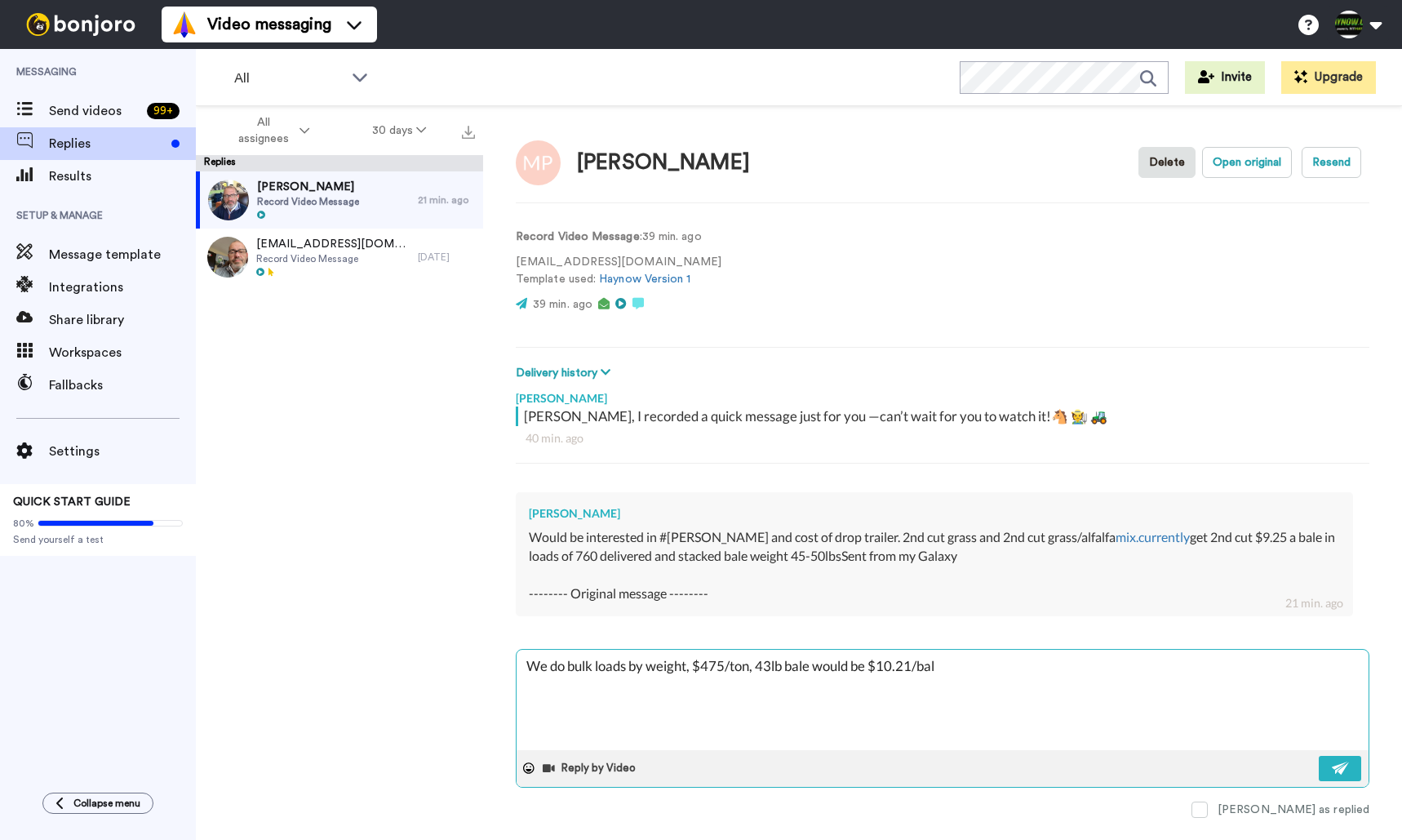
type textarea "We do bulk loads by weight, $475/ton, 43lb bale would be $10.21/bale"
type textarea "x"
type textarea "We do bulk loads by weight, $475/ton, 43lb bale would be $10.21/bale"
type textarea "x"
type textarea "We do bulk loads by weight, $475/ton, 43lb bale would be $10.21/bale p"
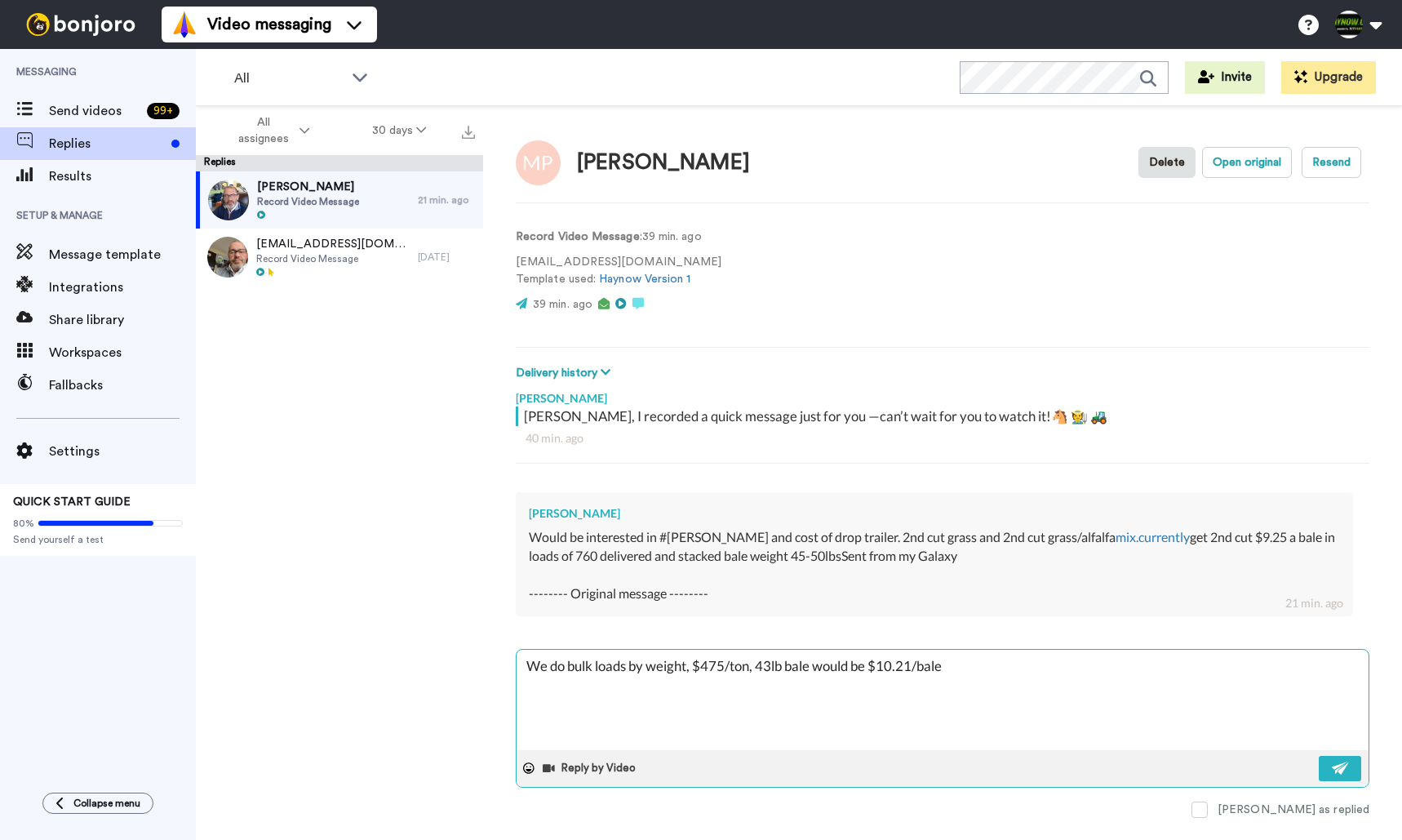
type textarea "x"
type textarea "We do bulk loads by weight, $475/ton, 43lb bale would be $10.21/bale pl"
type textarea "x"
type textarea "We do bulk loads by weight, $475/ton, 43lb bale would be $10.21/bale plu"
type textarea "x"
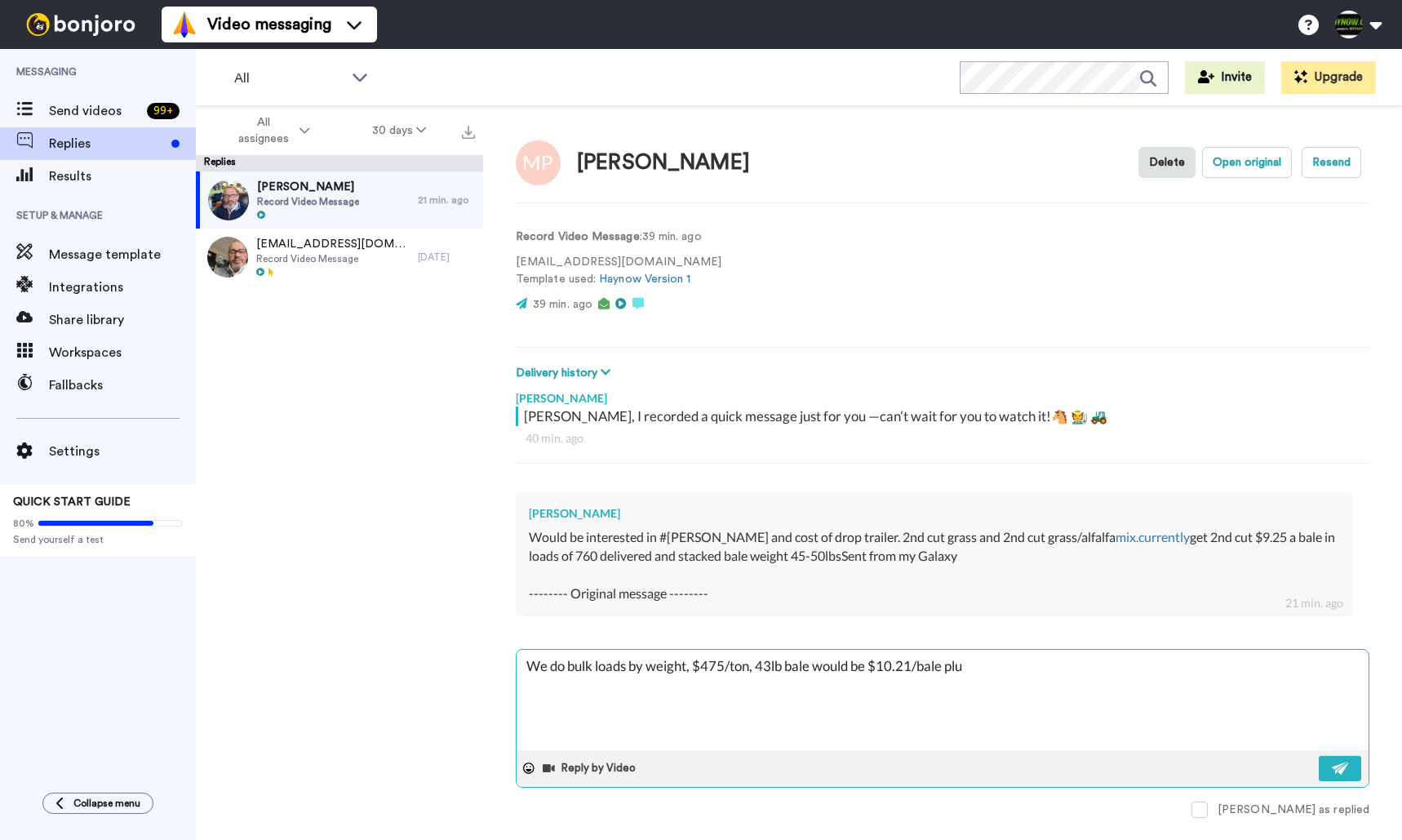
type textarea "We do bulk loads by weight, $475/ton, 43lb bale would be $10.21/bale plus"
type textarea "x"
type textarea "We do bulk loads by weight, $475/ton, 43lb bale would be $10.21/bale plus"
type textarea "x"
type textarea "We do bulk loads by weight, $475/ton, 43lb bale would be $10.21/bale plus t"
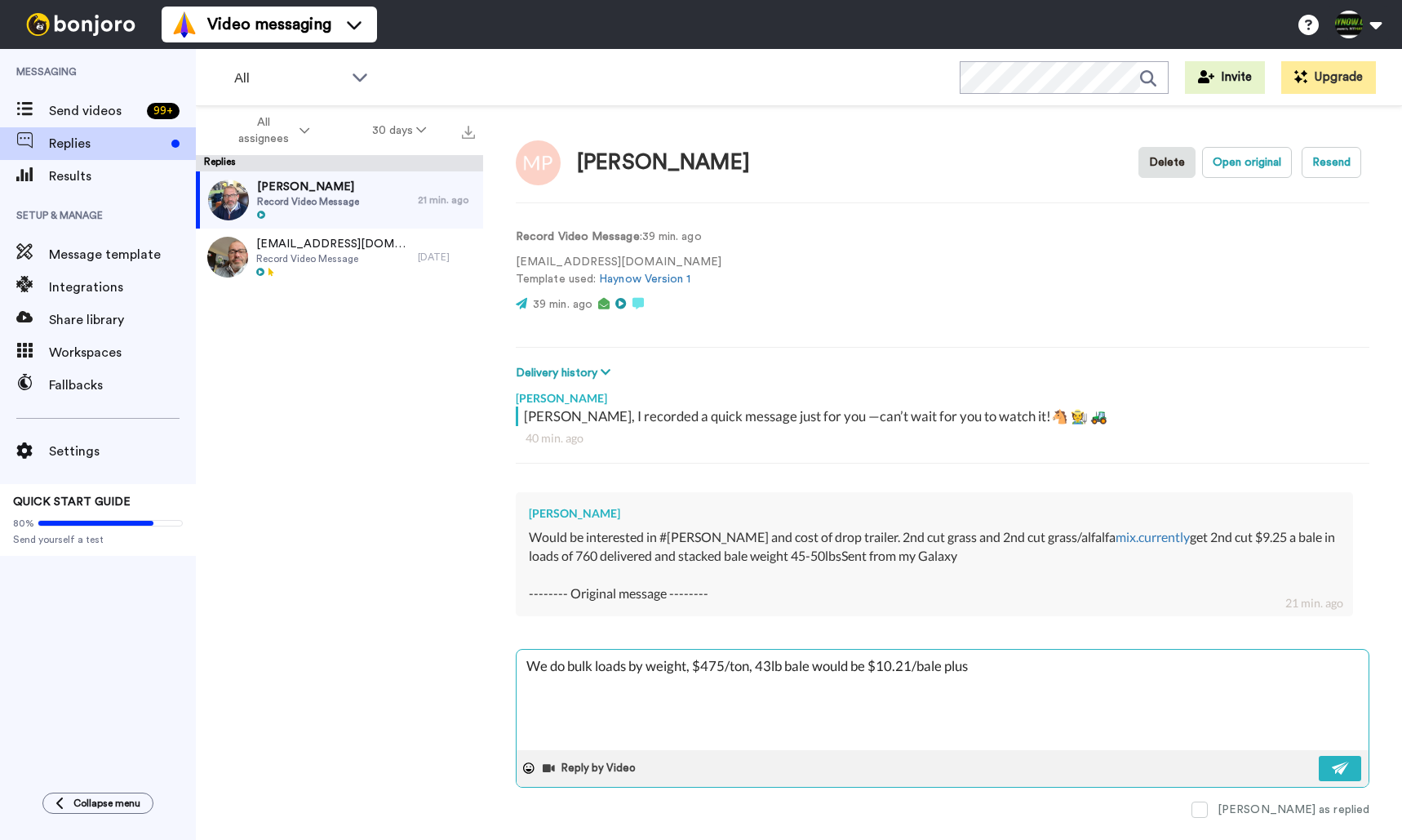
type textarea "x"
type textarea "We do bulk loads by weight, $475/ton, 43lb bale would be $10.21/bale plus tr"
type textarea "x"
type textarea "We do bulk loads by weight, $475/ton, 43lb bale would be $10.21/bale plus tru"
type textarea "x"
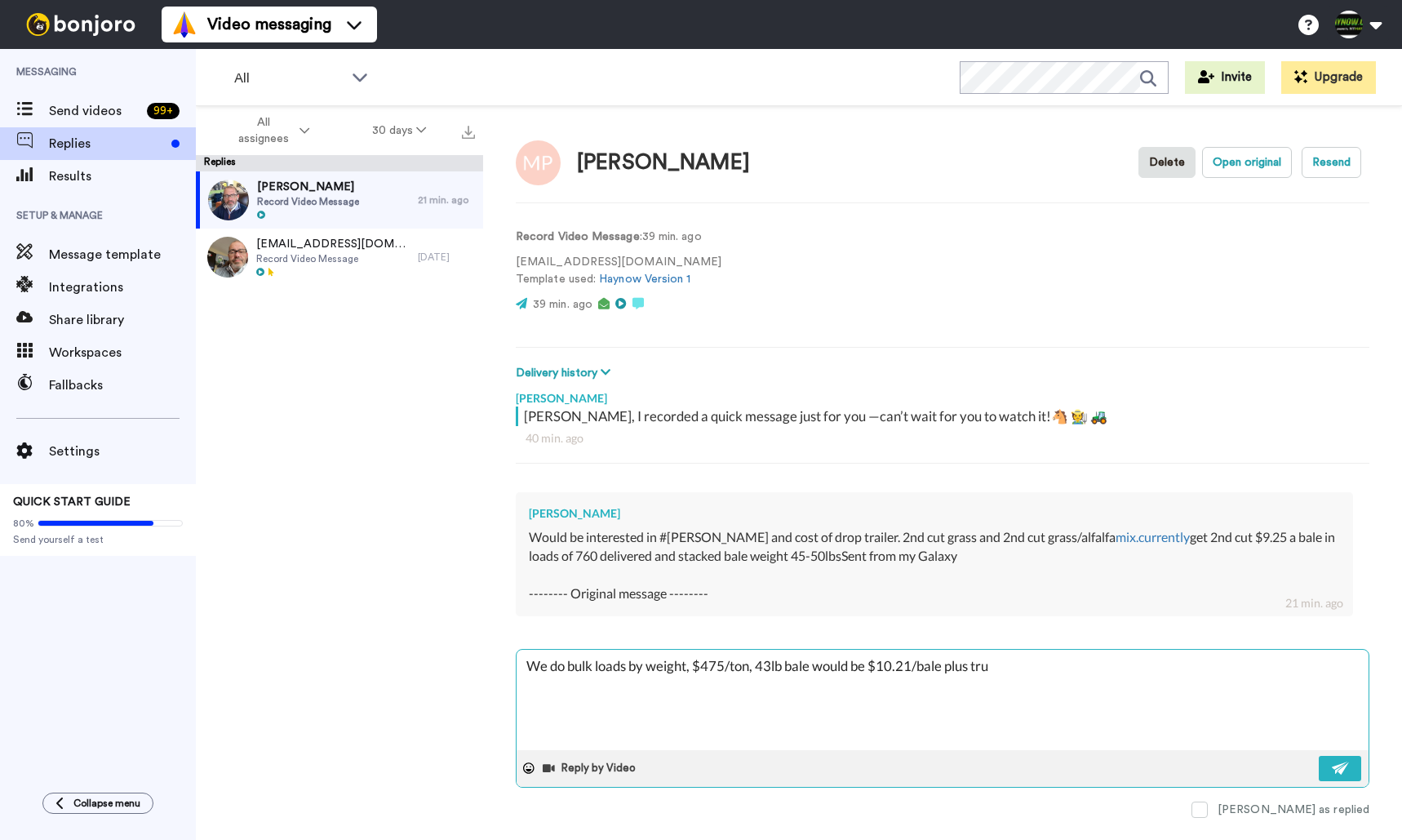
type textarea "We do bulk loads by weight, $475/ton, 43lb bale would be $10.21/bale plus truc"
type textarea "x"
type textarea "We do bulk loads by weight, $475/ton, 43lb bale would be $10.21/bale plus truck"
type textarea "x"
type textarea "We do bulk loads by weight, $475/ton, 43lb bale would be $10.21/bale plus trucki"
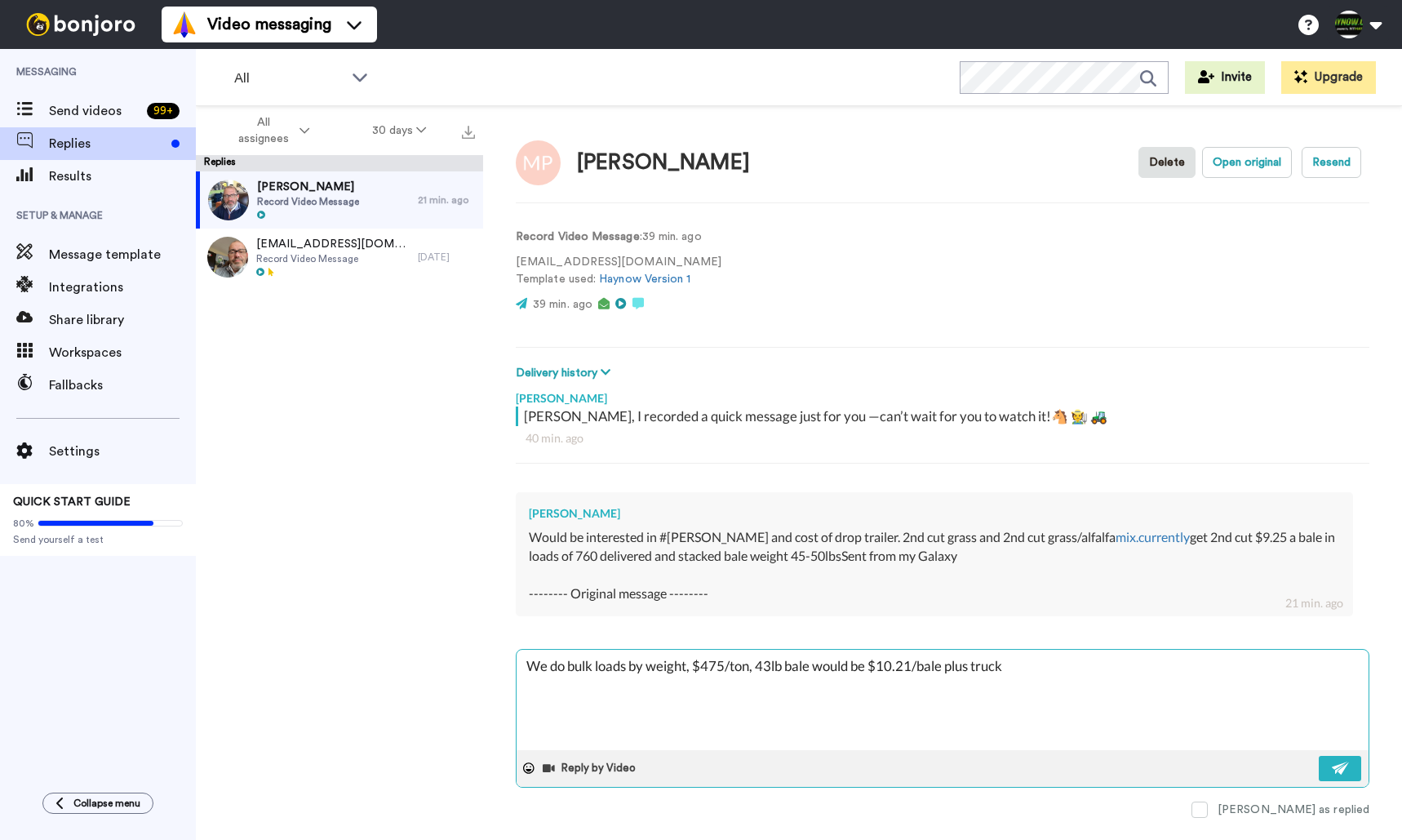
type textarea "x"
type textarea "We do bulk loads by weight, $475/ton, 43lb bale would be $10.21/bale plus truck…"
type textarea "x"
type textarea "We do bulk loads by weight, $475/ton, 43lb bale would be $10.21/bale plus truck…"
type textarea "x"
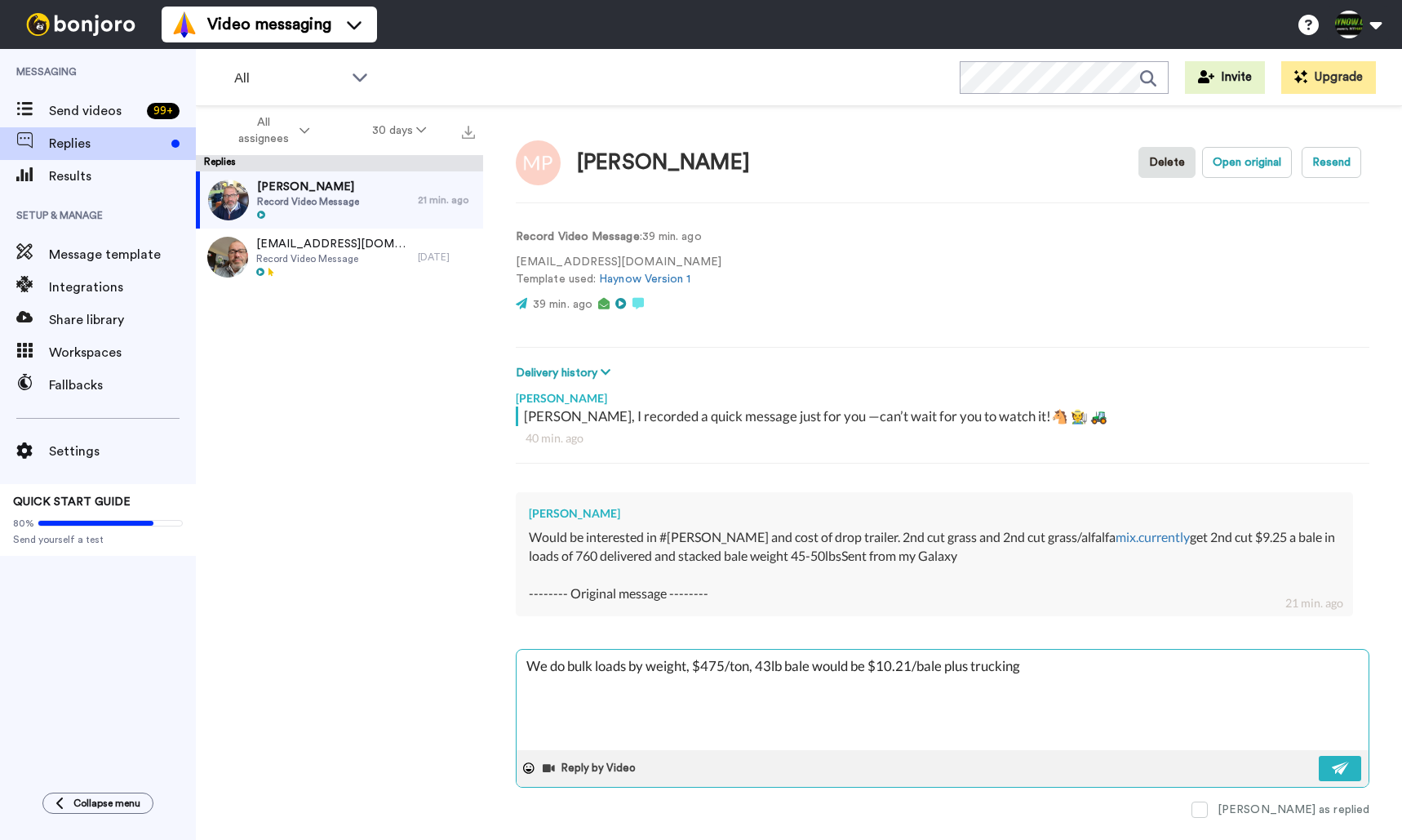
type textarea "We do bulk loads by weight, $475/ton, 43lb bale would be $10.21/bale plus truck…"
type textarea "x"
type textarea "We do bulk loads by weight, $475/ton, 43lb bale would be $10.21/bale plus truck…"
type textarea "x"
type textarea "We do bulk loads by weight, $475/ton, 43lb bale would be $10.21/bale plus truck…"
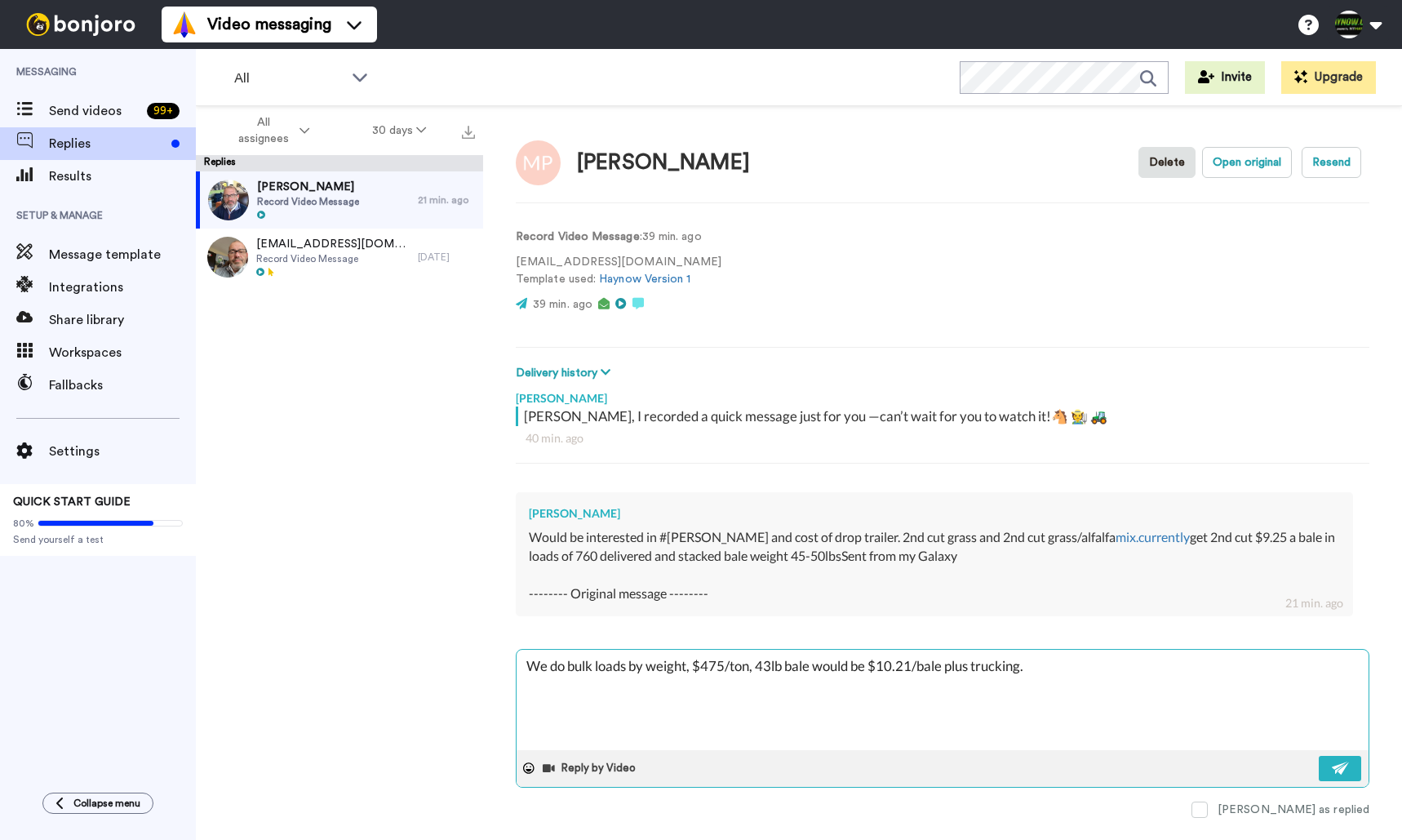
type textarea "x"
type textarea "We do bulk loads by weight, $475/ton, 43lb bale would be $10.21/bale plus truck…"
type textarea "x"
type textarea "We do bulk loads by weight, $475/ton, 43lb bale would be $10.21/bale plus truck…"
type textarea "x"
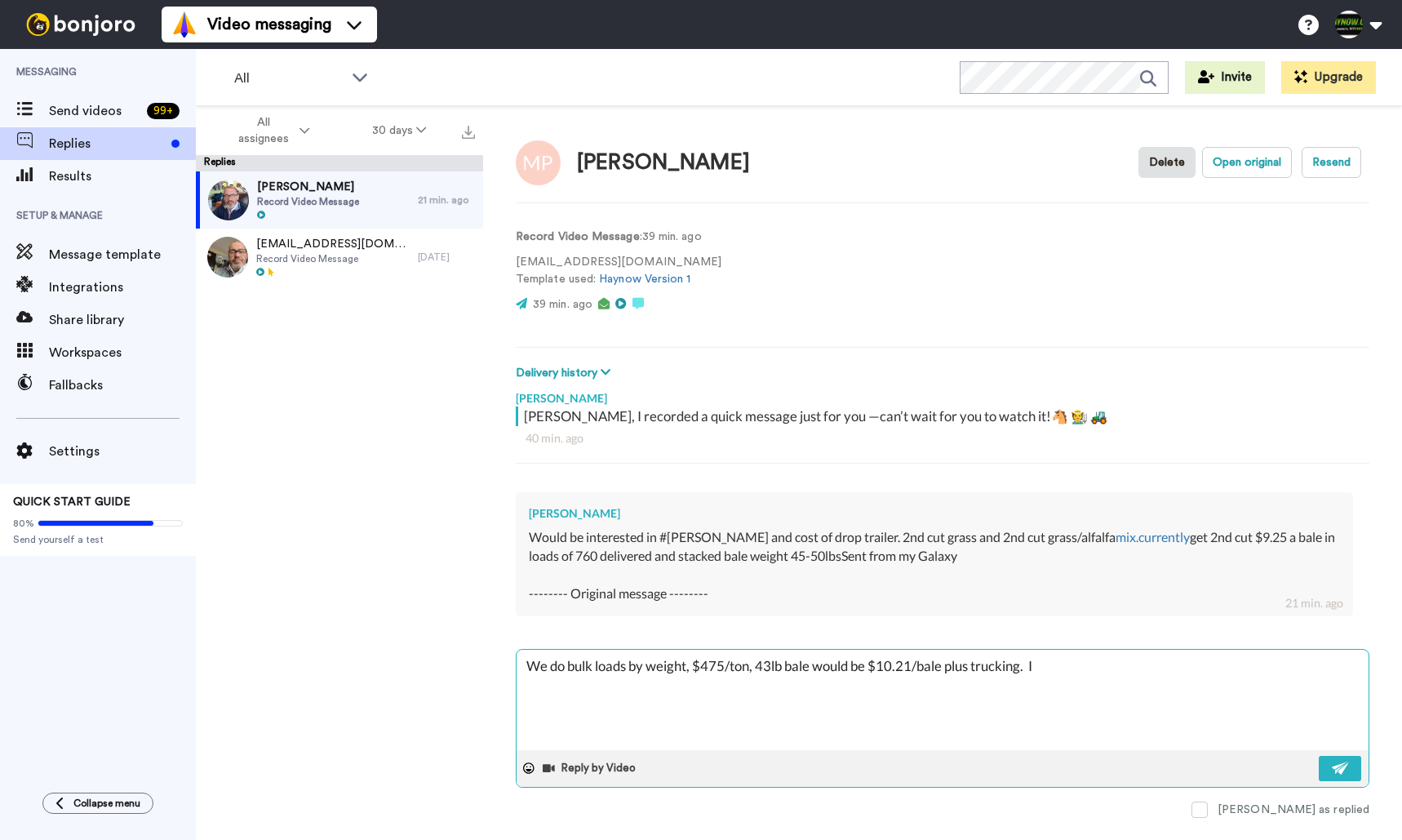
type textarea "We do bulk loads by weight, $475/ton, 43lb bale would be $10.21/bale plus truck…"
type textarea "x"
type textarea "We do bulk loads by weight, $475/ton, 43lb bale would be $10.21/bale plus truck…"
type textarea "x"
type textarea "We do bulk loads by weight, $475/ton, 43lb bale would be $10.21/bale plus truck…"
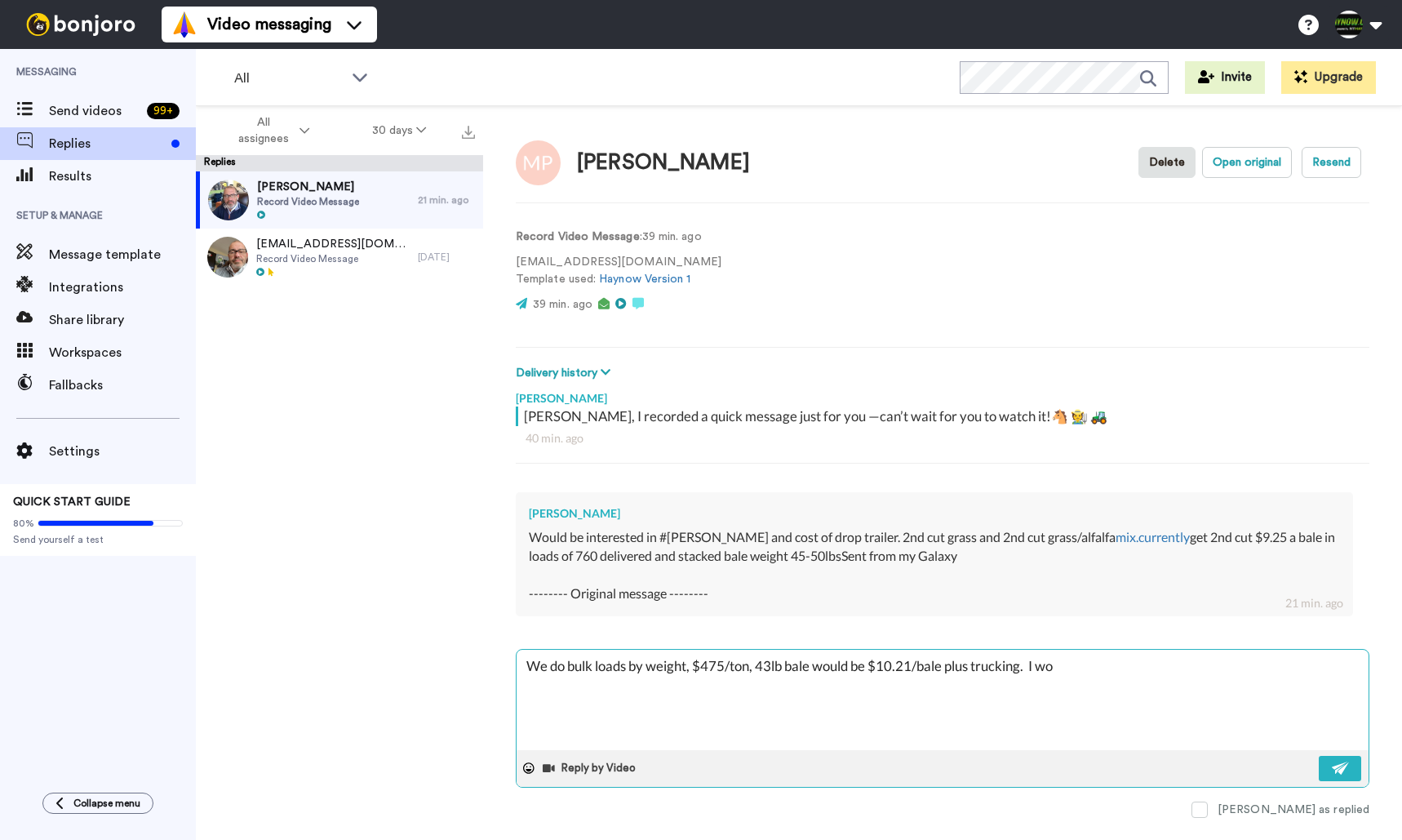
type textarea "x"
type textarea "We do bulk loads by weight, $475/ton, 43lb bale would be $10.21/bale plus truck…"
type textarea "x"
type textarea "We do bulk loads by weight, $475/ton, 43lb bale would be $10.21/bale plus truck…"
type textarea "x"
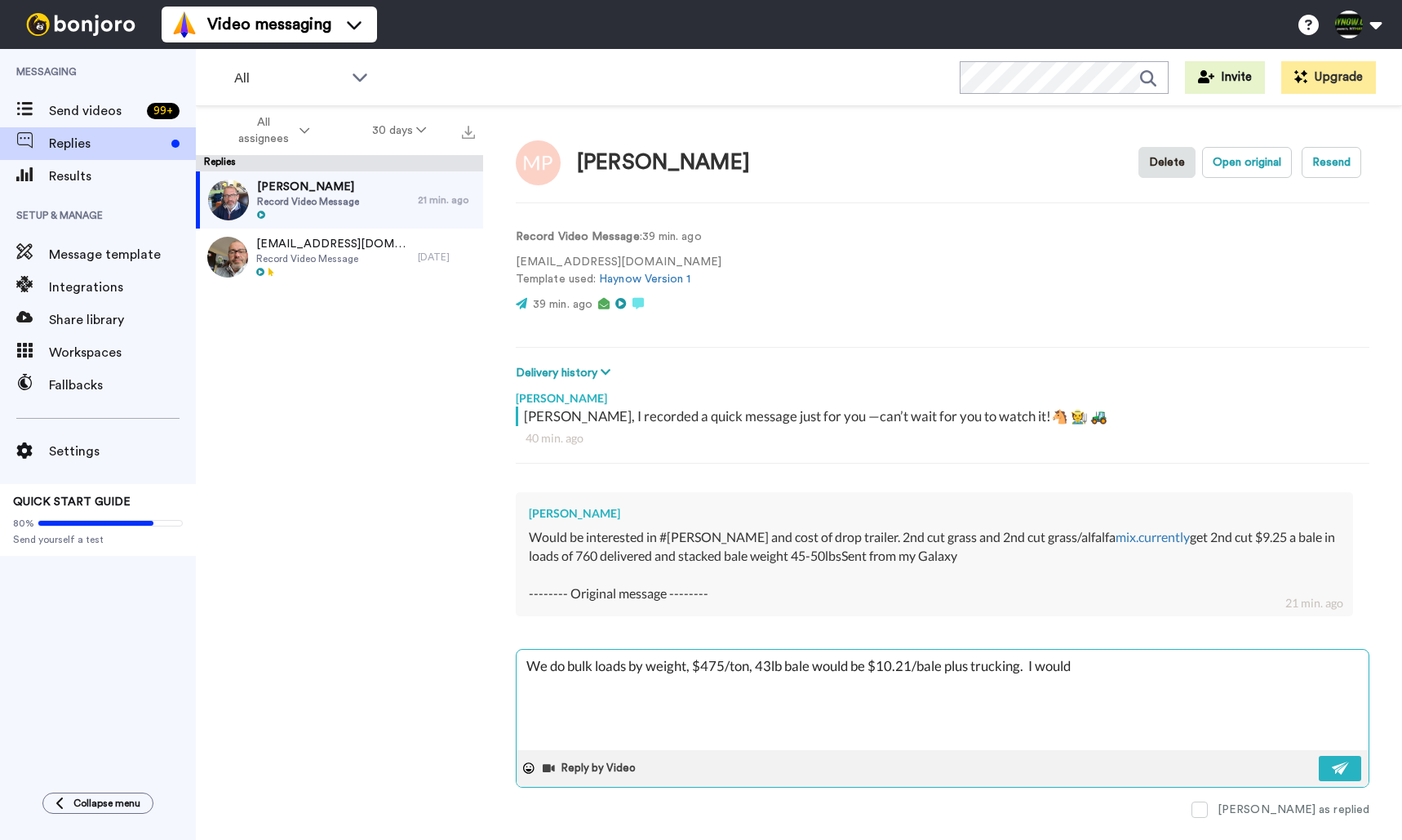
type textarea "We do bulk loads by weight, $475/ton, 43lb bale would be $10.21/bale plus truck…"
type textarea "x"
type textarea "We do bulk loads by weight, $475/ton, 43lb bale would be $10.21/bale plus truck…"
type textarea "x"
type textarea "We do bulk loads by weight, $475/ton, 43lb bale would be $10.21/bale plus truck…"
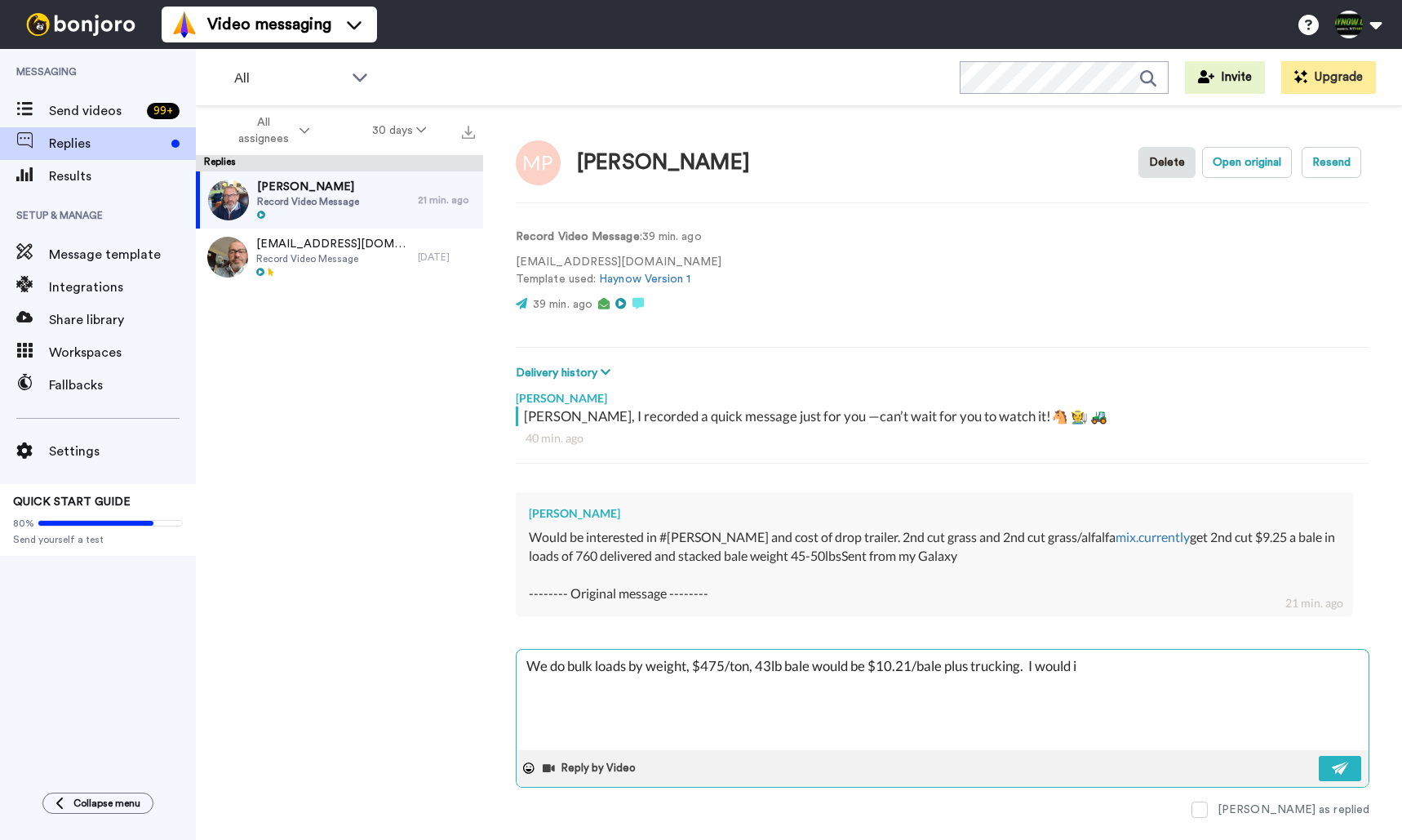
type textarea "x"
type textarea "We do bulk loads by weight, $475/ton, 43lb bale would be $10.21/bale plus truck…"
type textarea "x"
type textarea "We do bulk loads by weight, $475/ton, 43lb bale would be $10.21/bale plus truck…"
type textarea "x"
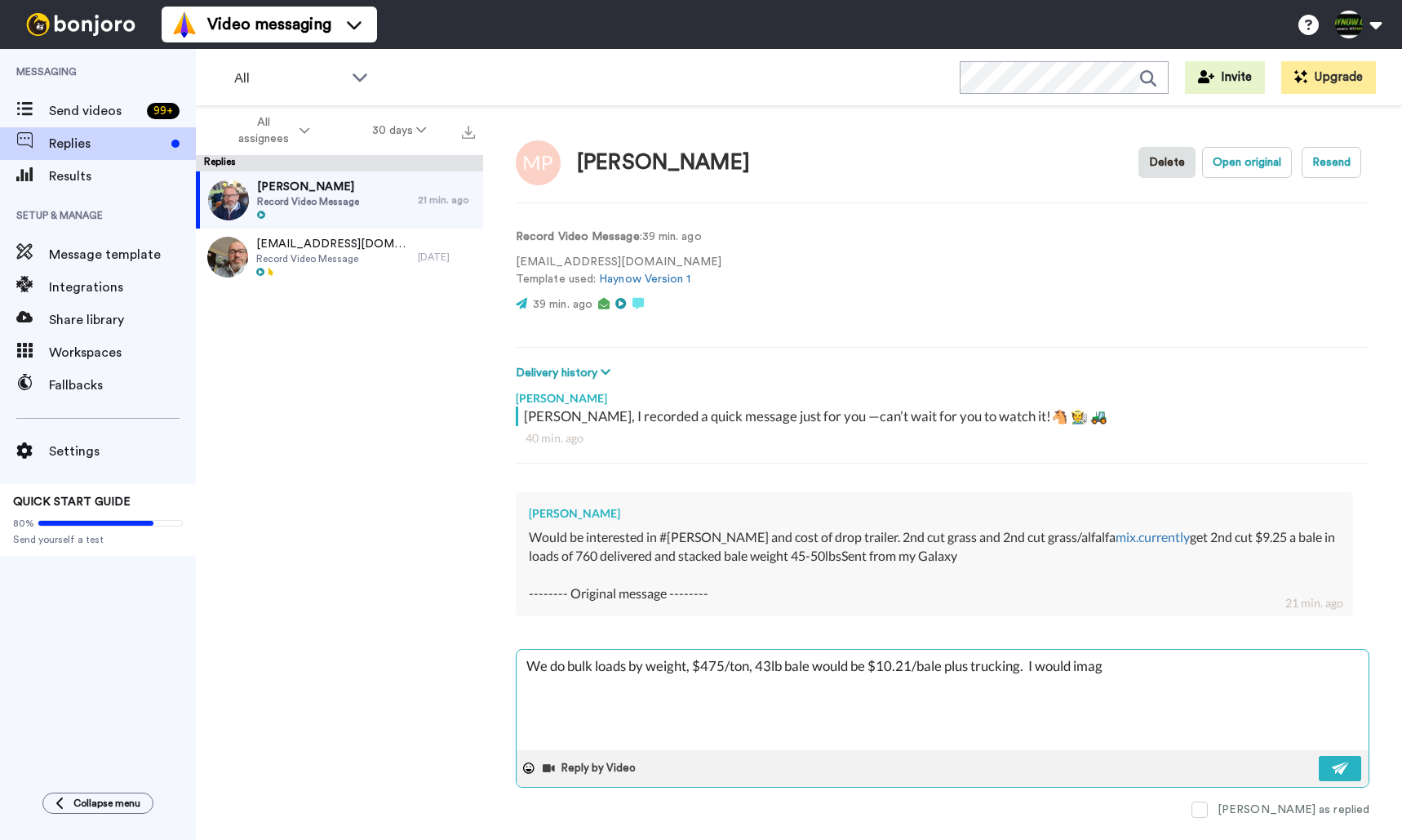
type textarea "We do bulk loads by weight, $475/ton, 43lb bale would be $10.21/bale plus truck…"
type textarea "x"
type textarea "We do bulk loads by weight, $475/ton, 43lb bale would be $10.21/bale plus truck…"
type textarea "x"
type textarea "We do bulk loads by weight, $475/ton, 43lb bale would be $10.21/bale plus truck…"
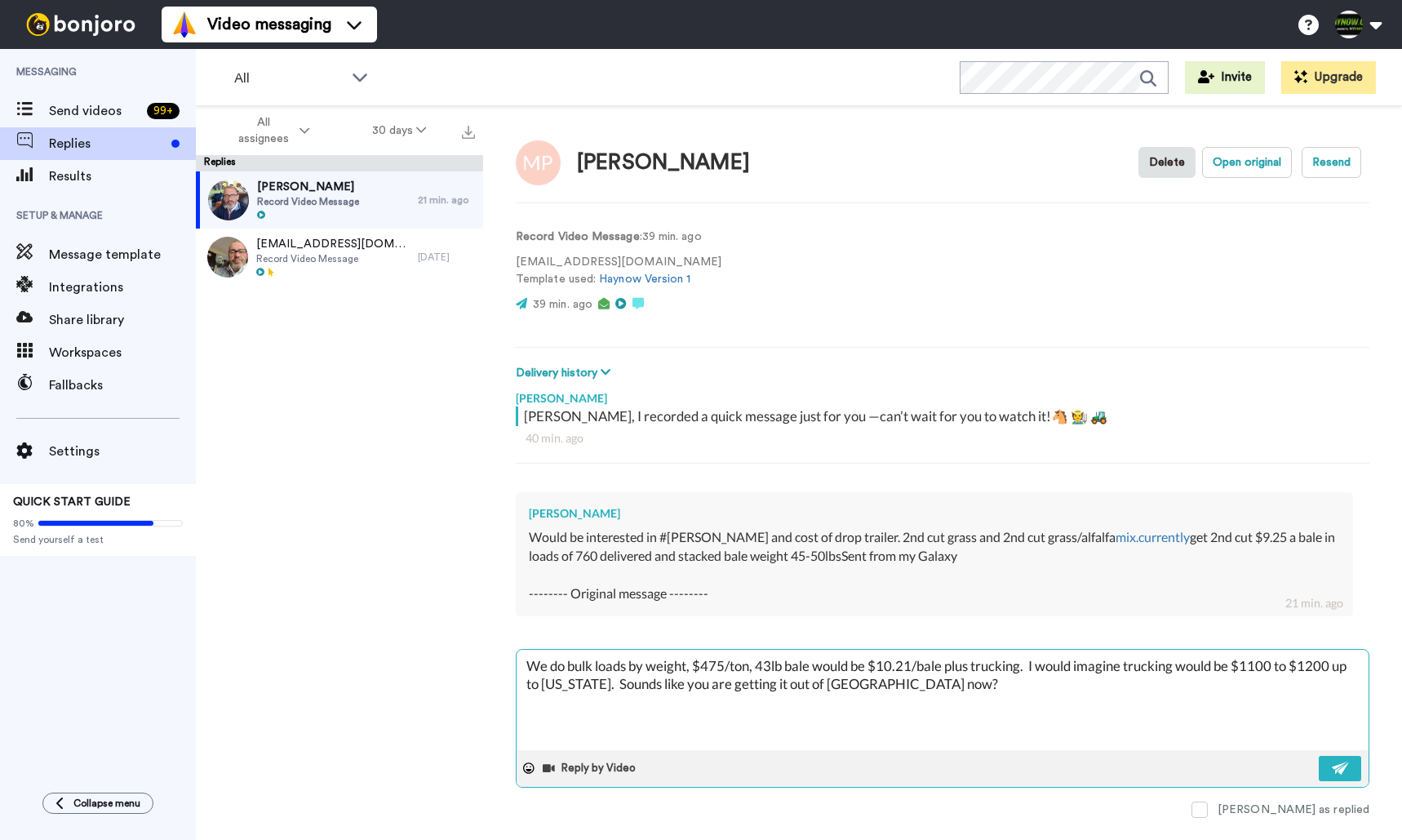
click at [1017, 688] on textarea "We do bulk loads by weight, $475/ton, 43lb bale would be $10.21/bale plus truck…" at bounding box center [942, 700] width 852 height 100
click at [1333, 762] on img at bounding box center [1341, 768] width 18 height 13
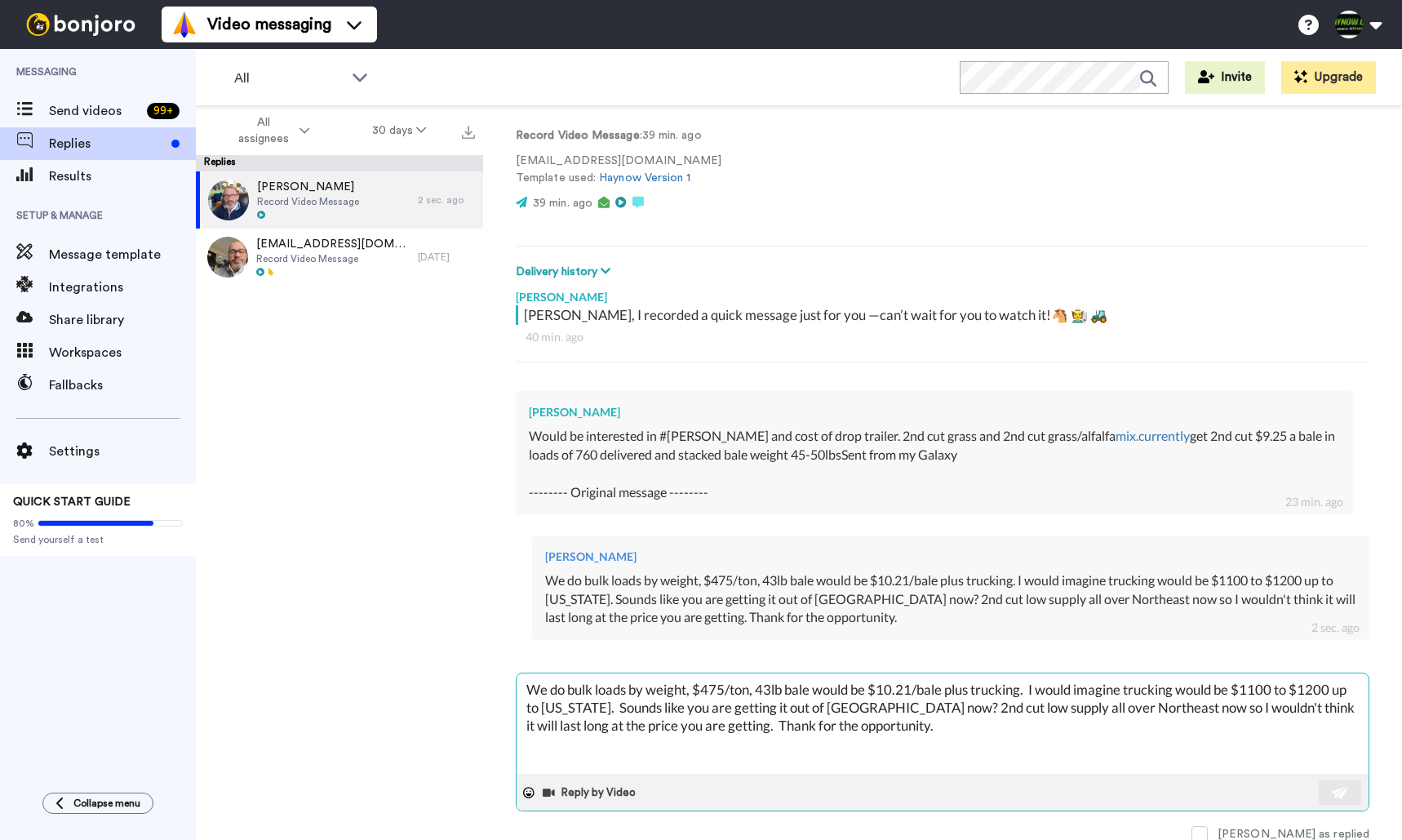
scroll to position [100, 0]
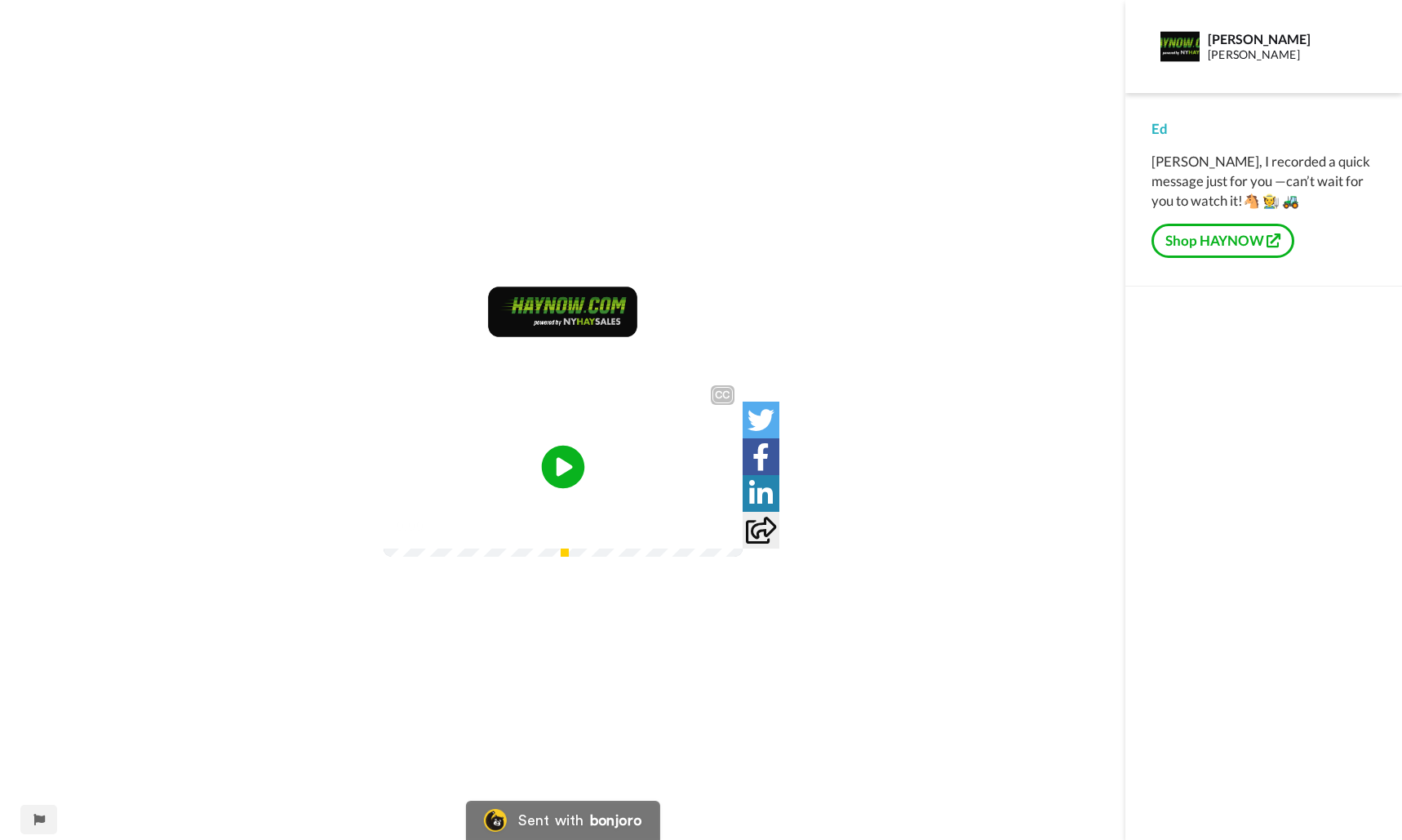
click at [561, 454] on icon at bounding box center [563, 467] width 43 height 43
